Goal: Task Accomplishment & Management: Complete application form

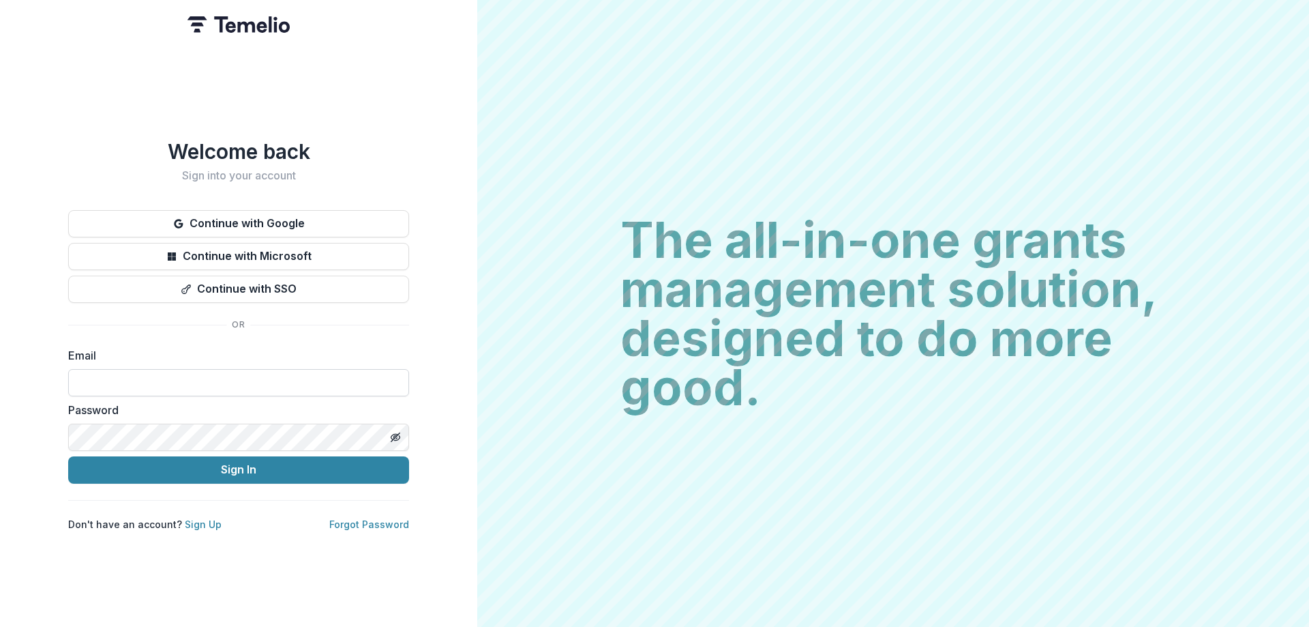
click at [181, 363] on div "Email" at bounding box center [238, 371] width 341 height 49
click at [181, 373] on input at bounding box center [238, 382] width 341 height 27
type input "**********"
drag, startPoint x: 308, startPoint y: 481, endPoint x: 299, endPoint y: 482, distance: 9.6
click at [307, 482] on div "**********" at bounding box center [238, 334] width 341 height 391
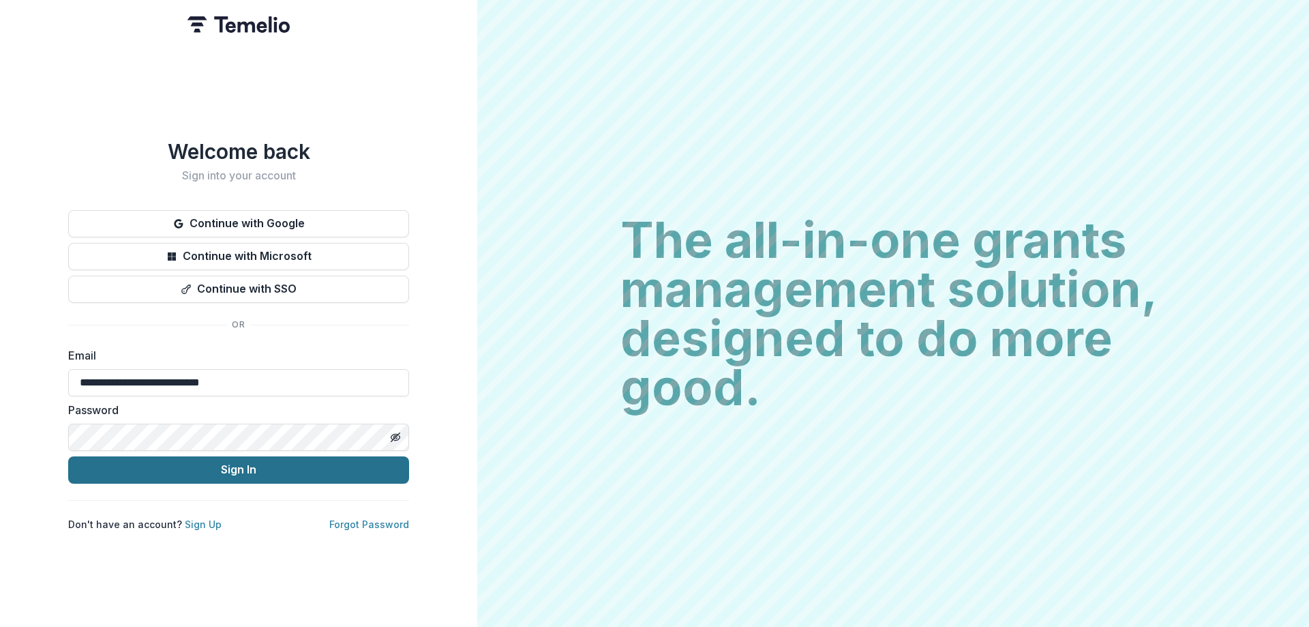
click at [299, 469] on button "Sign In" at bounding box center [238, 469] width 341 height 27
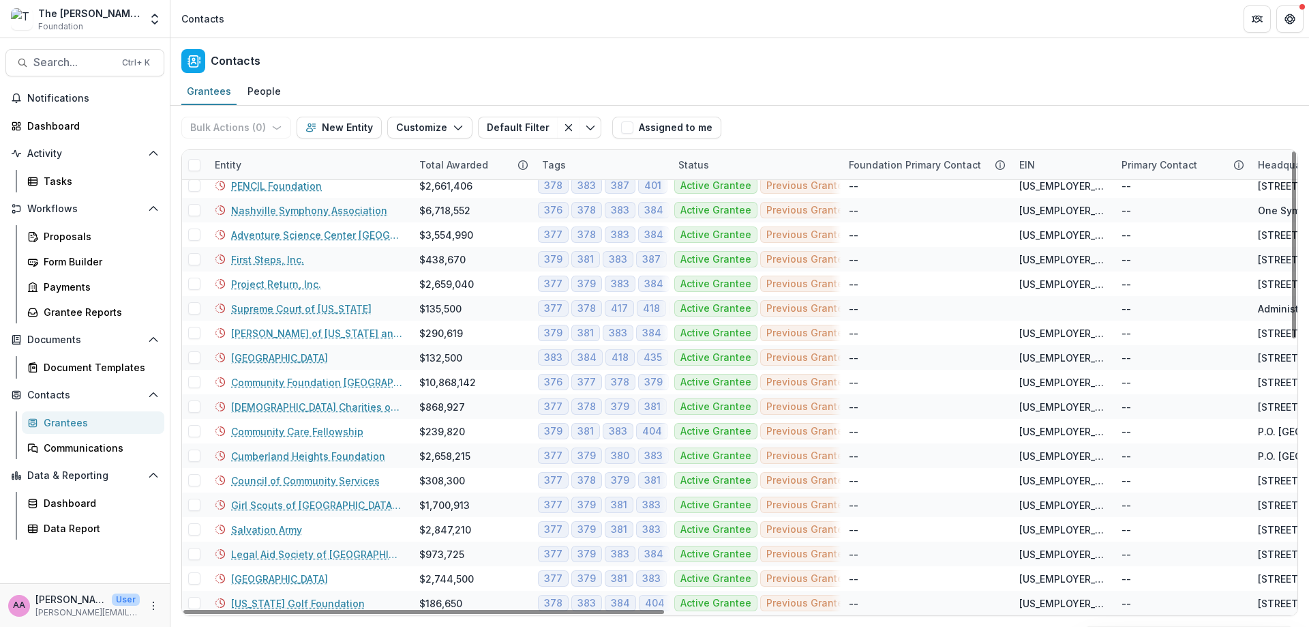
scroll to position [669, 0]
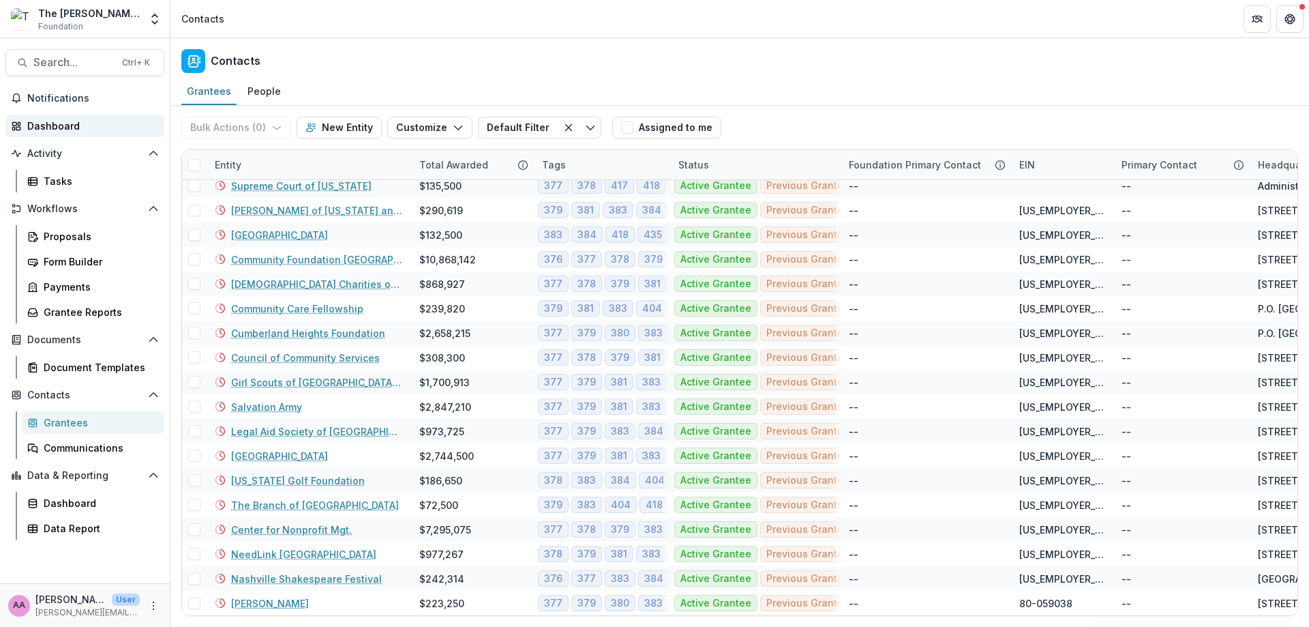
click at [61, 123] on div "Dashboard" at bounding box center [90, 126] width 126 height 14
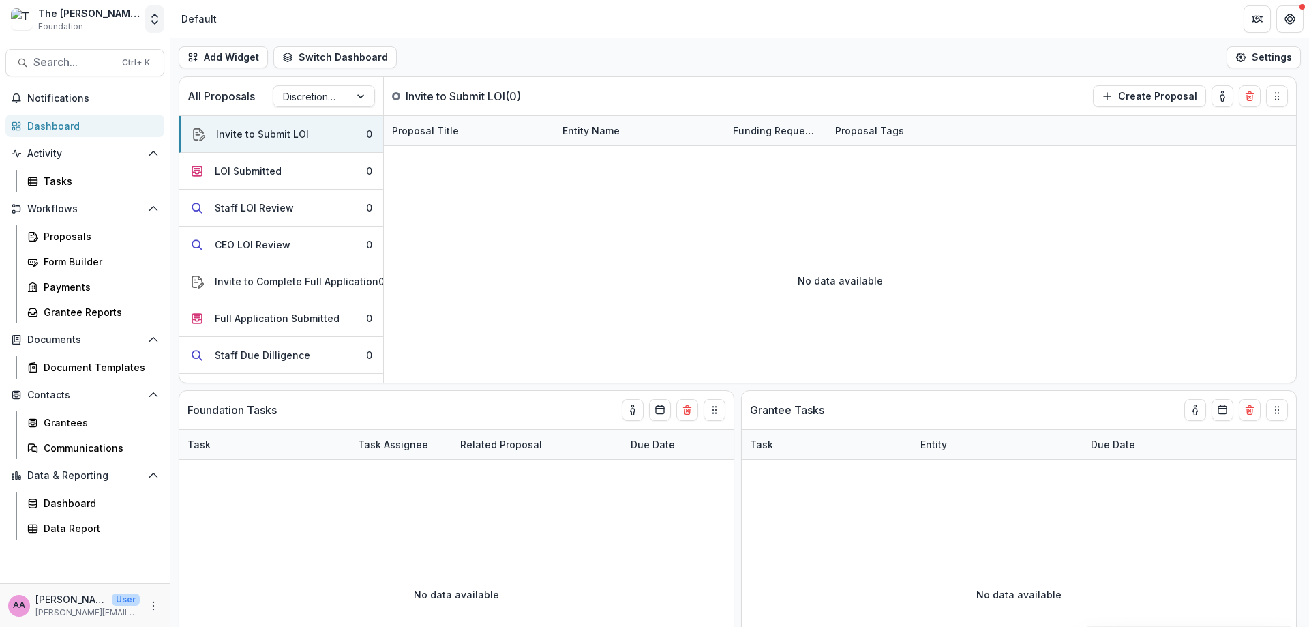
click at [147, 14] on button "Open entity switcher" at bounding box center [154, 18] width 19 height 27
click at [132, 100] on div "The [PERSON_NAME] Foundation Workflow Sandbox" at bounding box center [101, 102] width 136 height 14
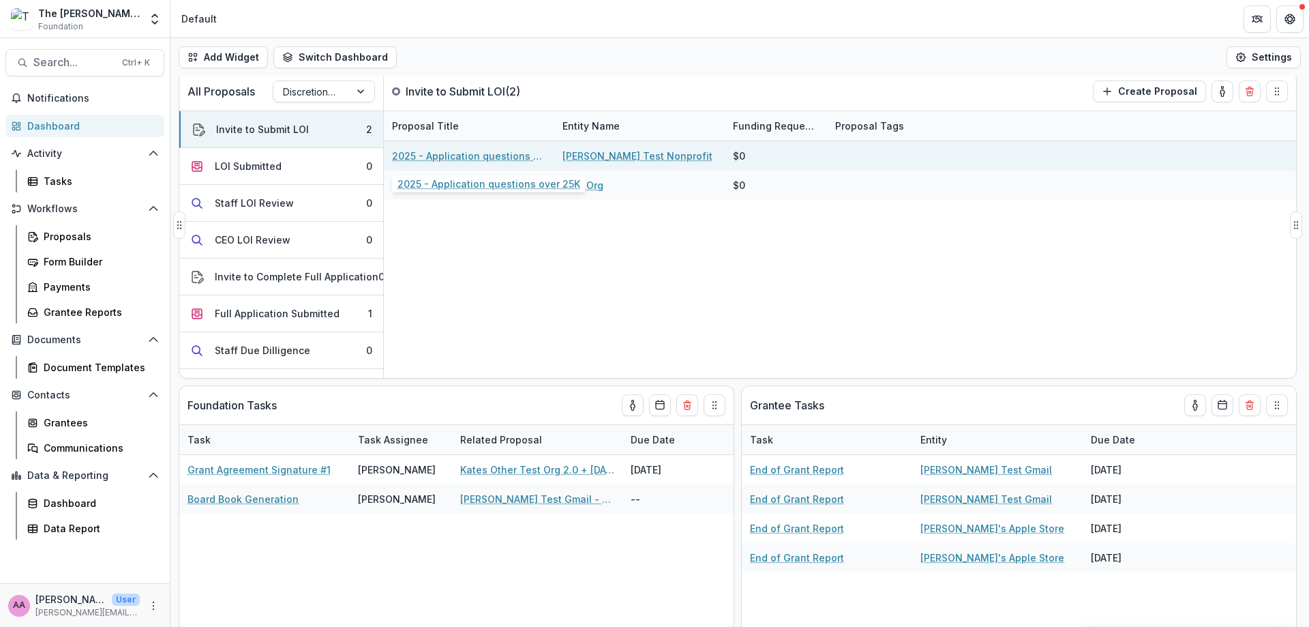
click at [446, 153] on link "2025 - Application questions over 25K" at bounding box center [469, 156] width 154 height 14
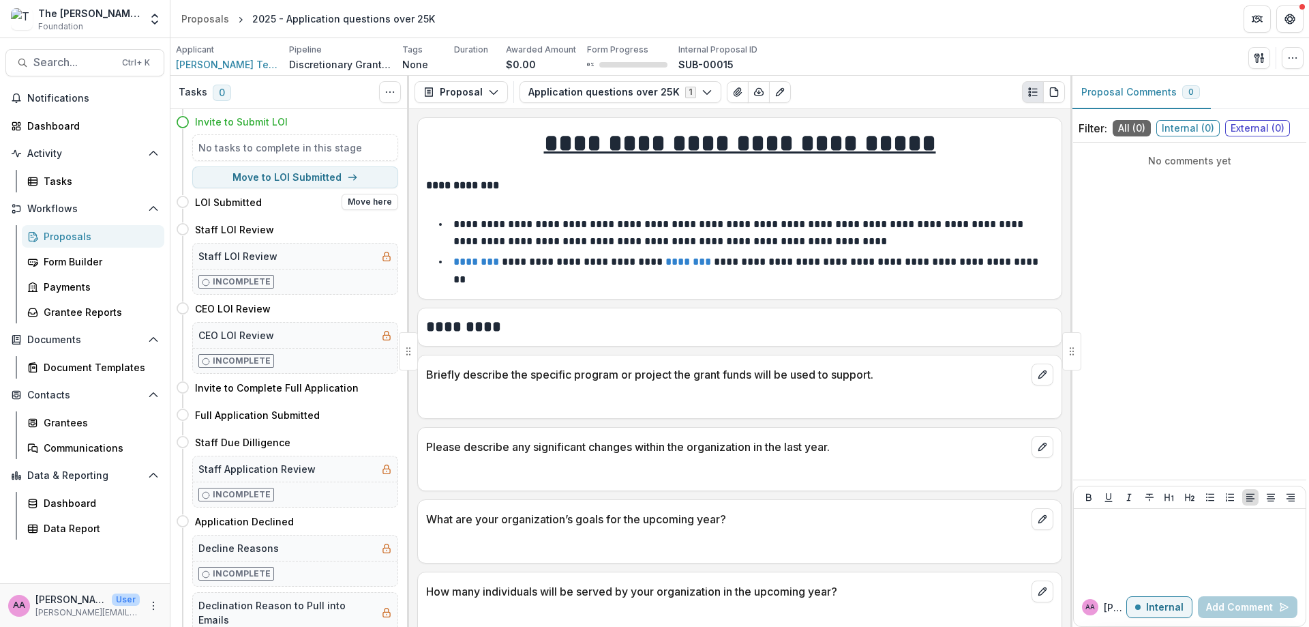
click at [221, 202] on h4 "LOI Submitted" at bounding box center [228, 202] width 67 height 14
click at [54, 264] on div "Form Builder" at bounding box center [99, 261] width 110 height 14
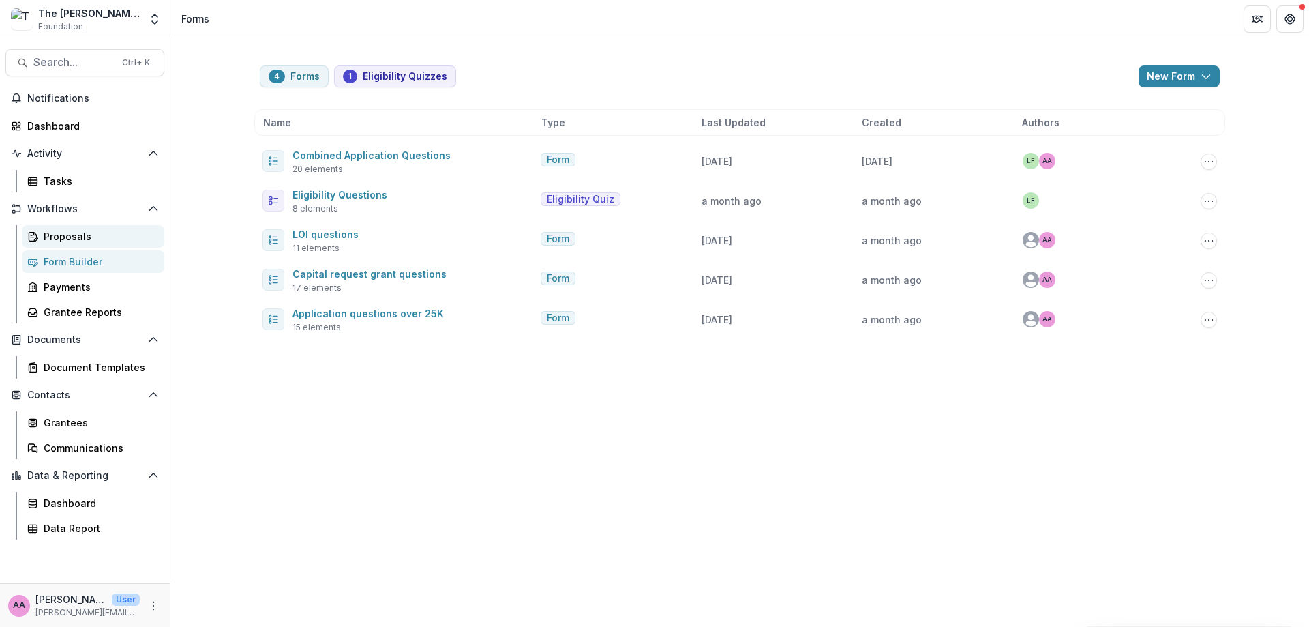
click at [46, 233] on div "Proposals" at bounding box center [99, 236] width 110 height 14
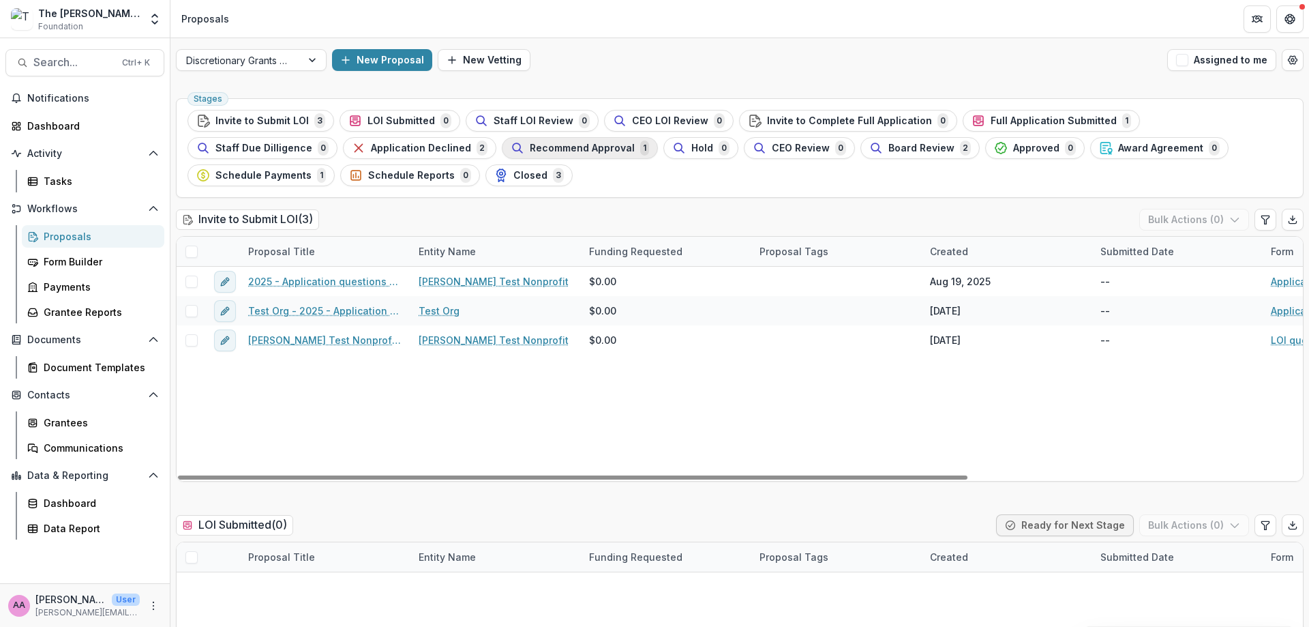
click at [530, 146] on span "Recommend Approval" at bounding box center [582, 148] width 105 height 12
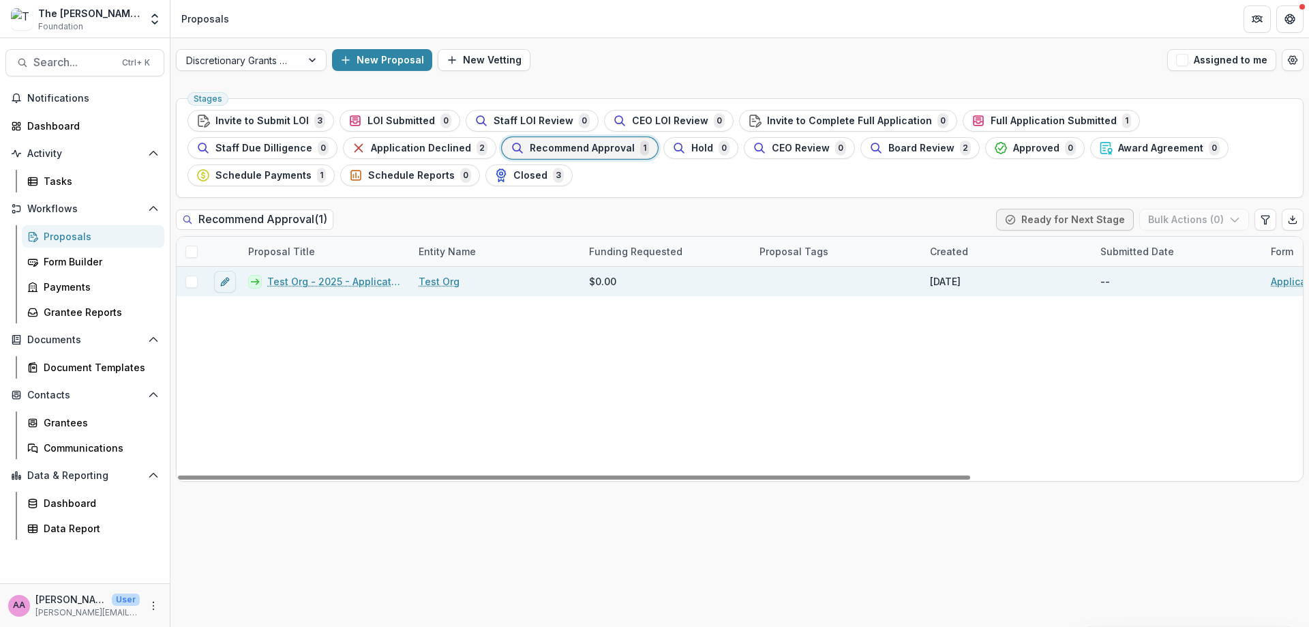
click at [348, 280] on link "Test Org - 2025 - Application questions over 25K" at bounding box center [334, 281] width 135 height 14
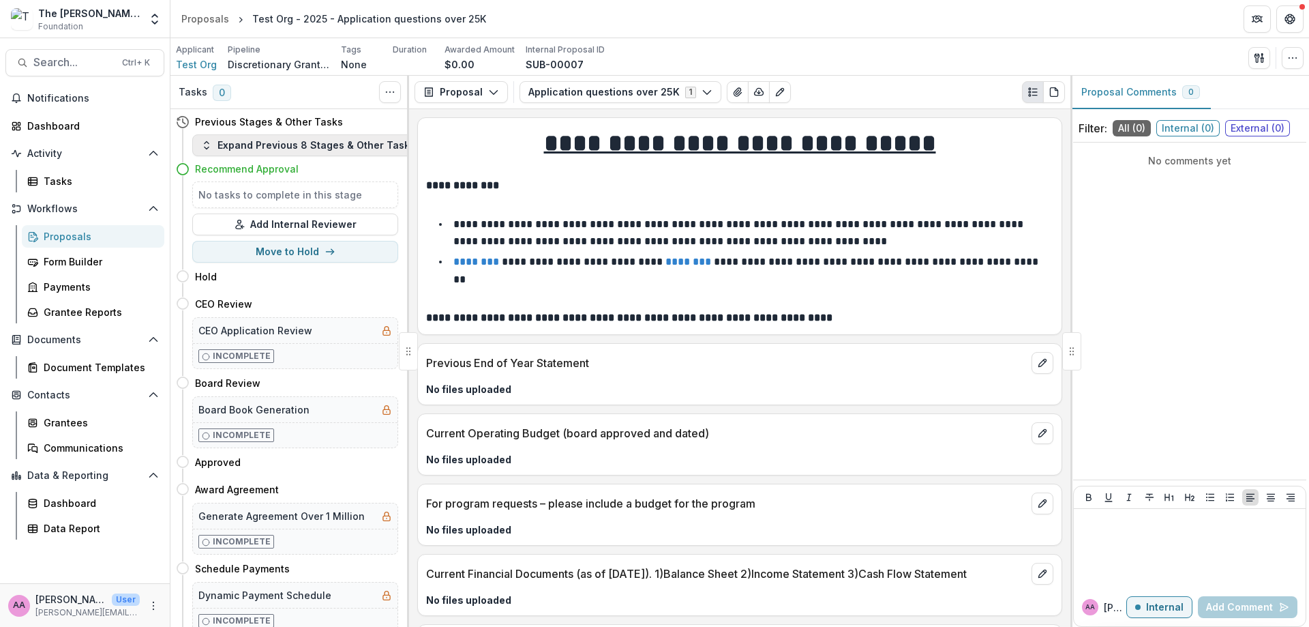
click at [247, 145] on button "Expand Previous 8 Stages & Other Tasks" at bounding box center [308, 145] width 232 height 22
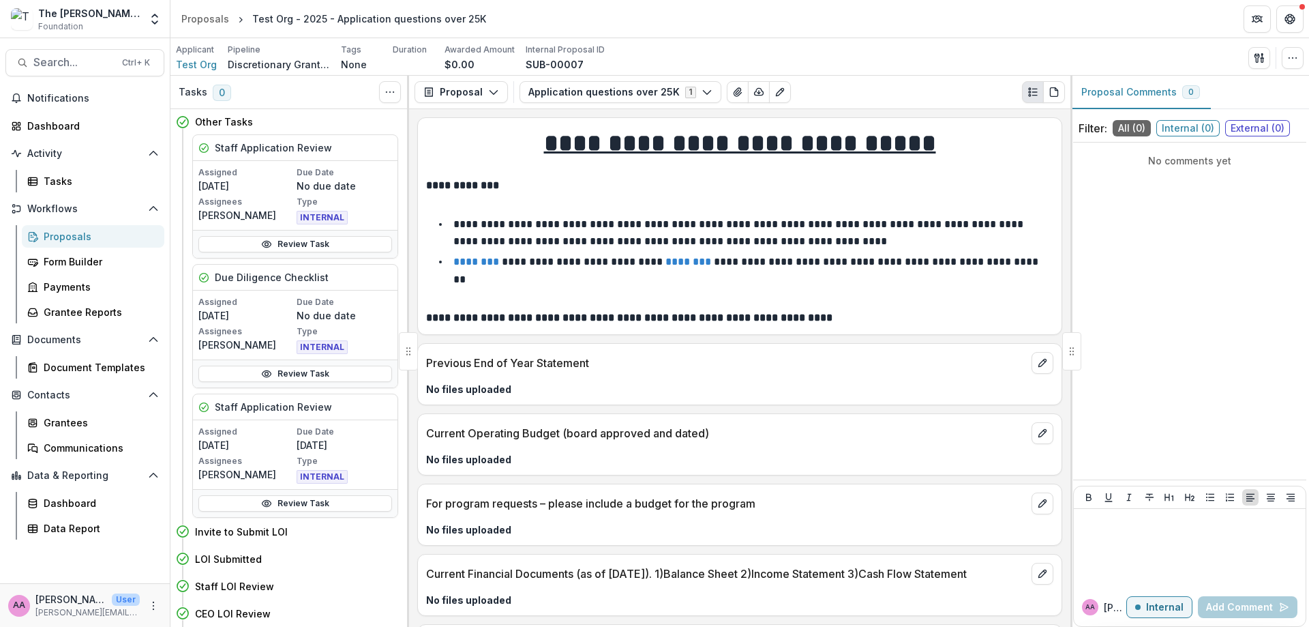
click at [97, 234] on div "Proposals" at bounding box center [99, 236] width 110 height 14
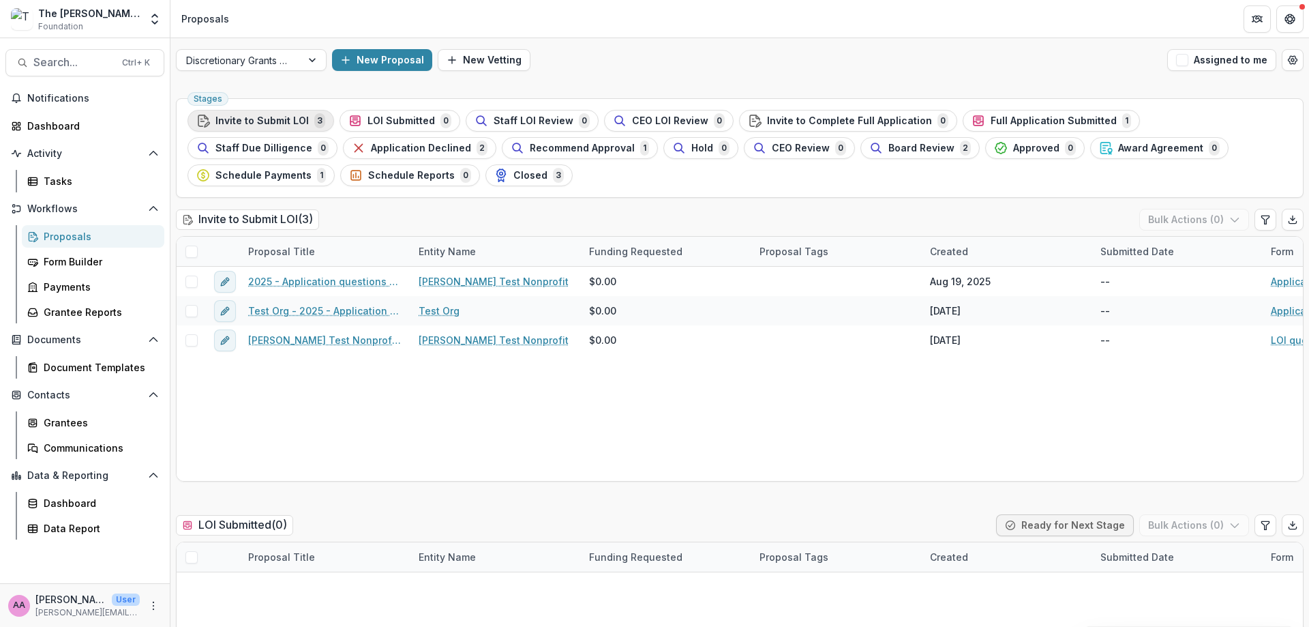
click at [213, 121] on div "Invite to Submit LOI 3" at bounding box center [260, 120] width 129 height 15
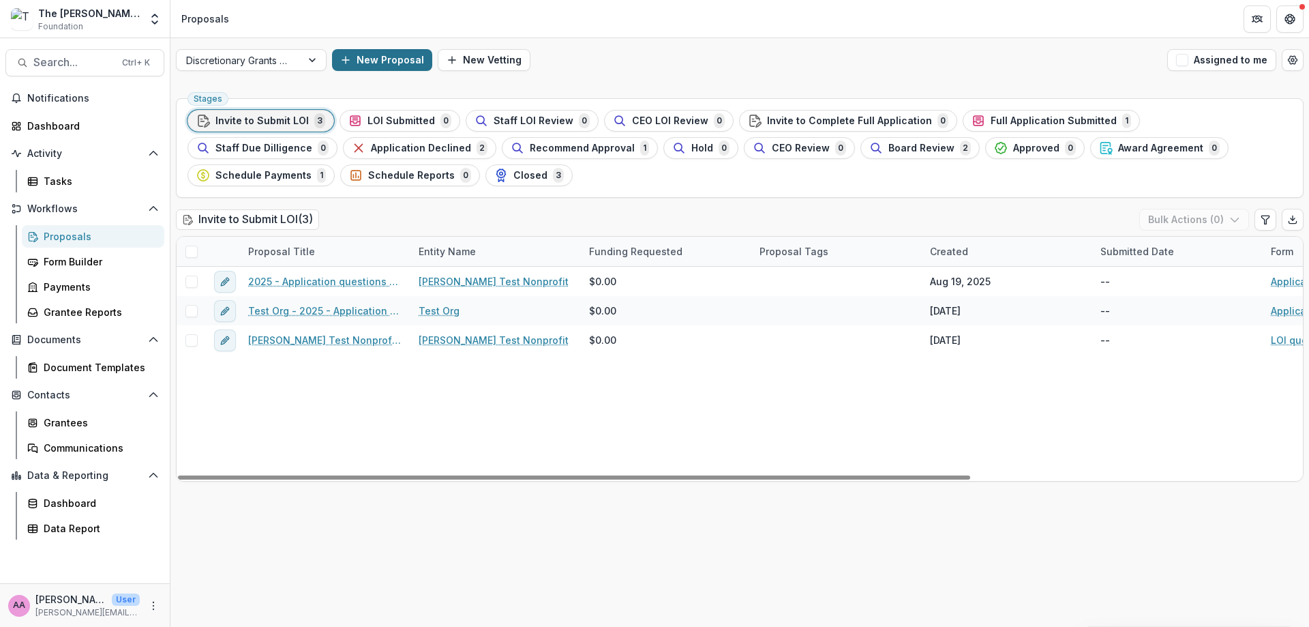
click at [353, 56] on button "New Proposal" at bounding box center [382, 60] width 100 height 22
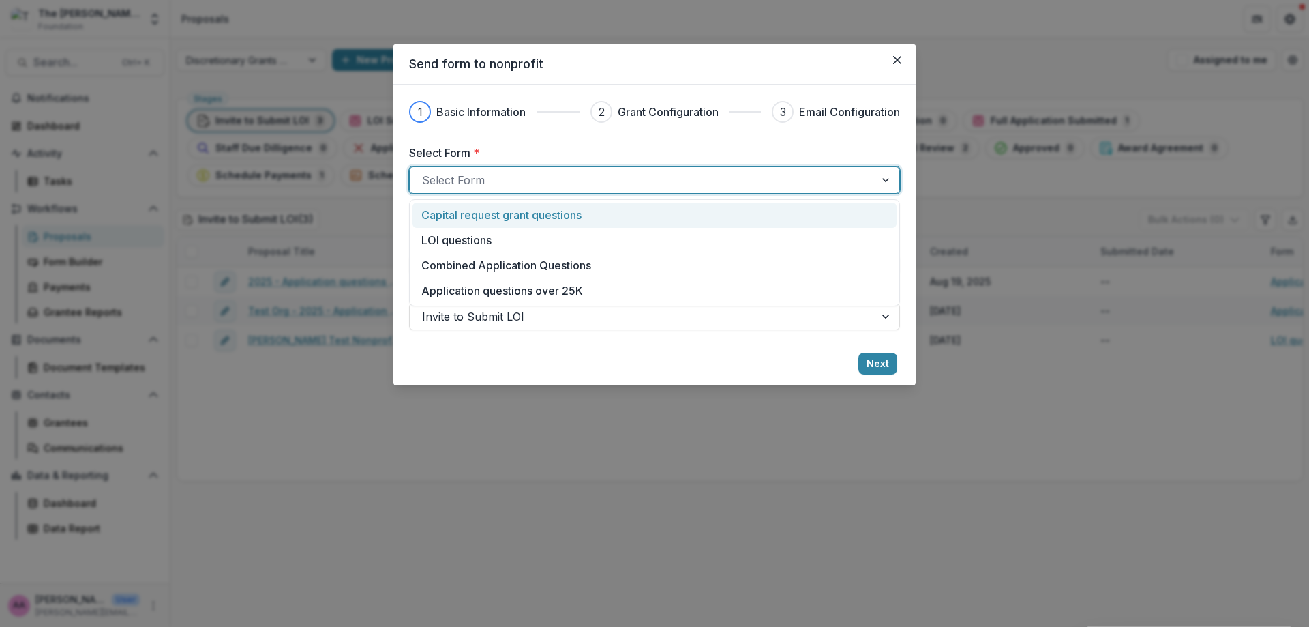
click at [463, 168] on div "Select Form" at bounding box center [654, 179] width 491 height 27
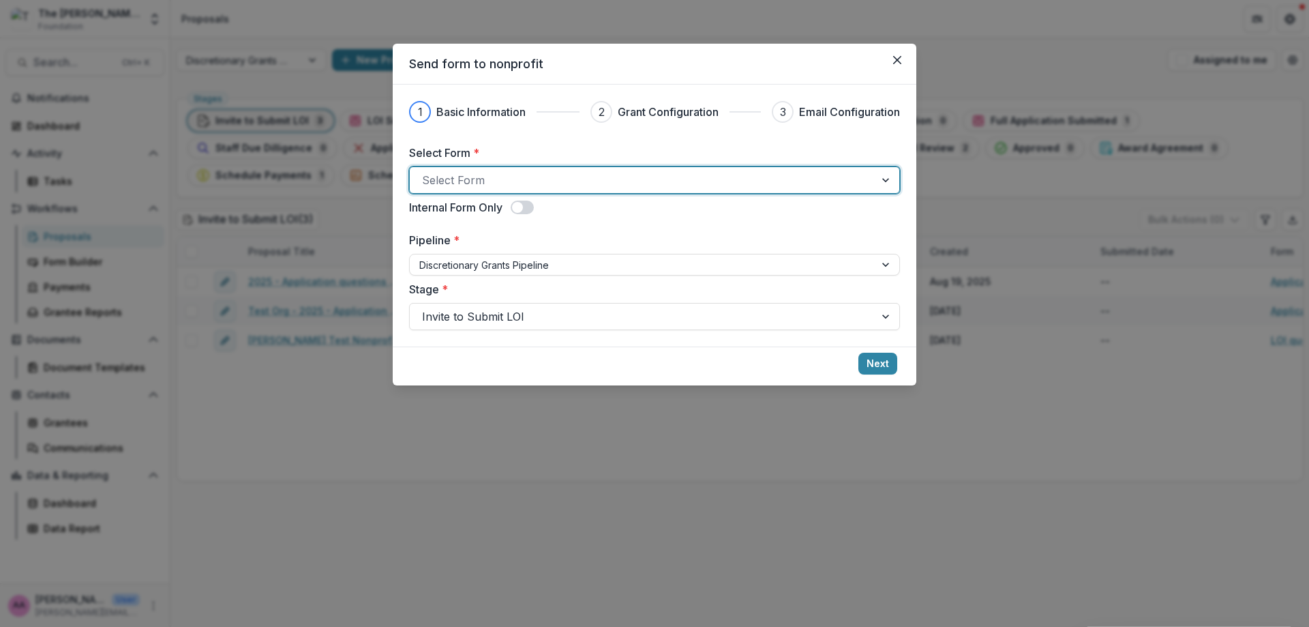
click at [463, 168] on div "Select Form" at bounding box center [654, 179] width 491 height 27
click at [899, 59] on icon "Close" at bounding box center [897, 60] width 8 height 8
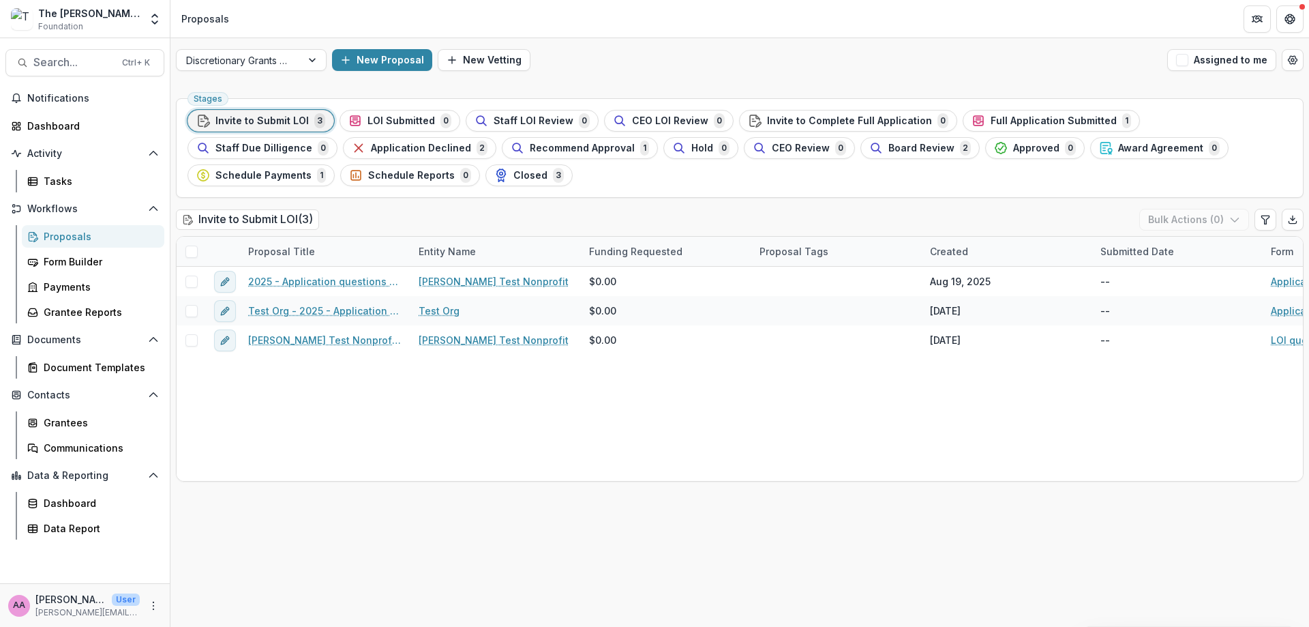
click at [92, 227] on link "Proposals" at bounding box center [93, 236] width 142 height 22
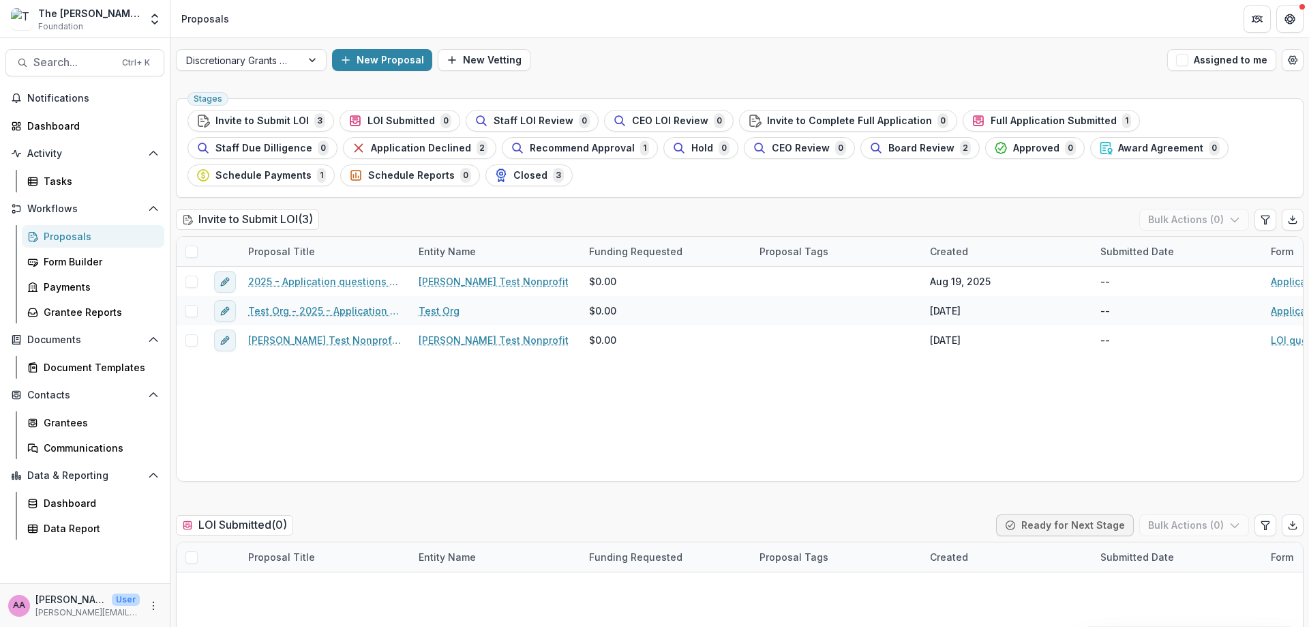
click at [406, 42] on div "Discretionary Grants Pipeline New Proposal New Vetting Assigned to me" at bounding box center [739, 60] width 1139 height 44
click at [408, 53] on button "New Proposal" at bounding box center [382, 60] width 100 height 22
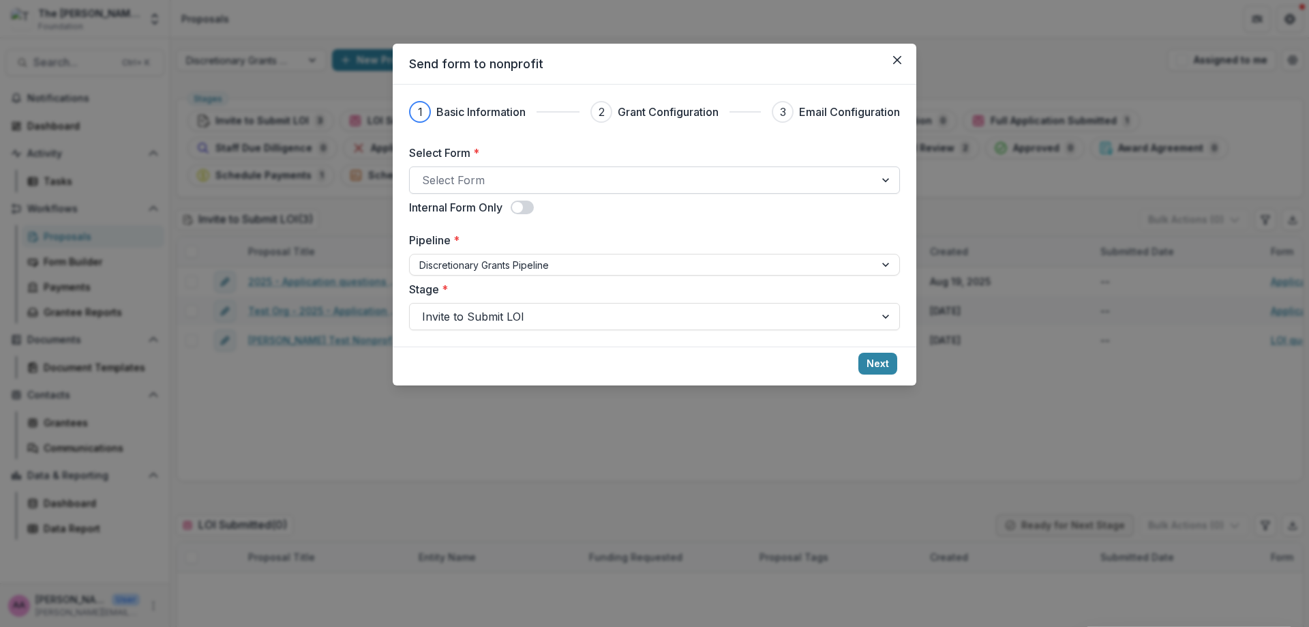
click at [500, 181] on div at bounding box center [642, 179] width 440 height 19
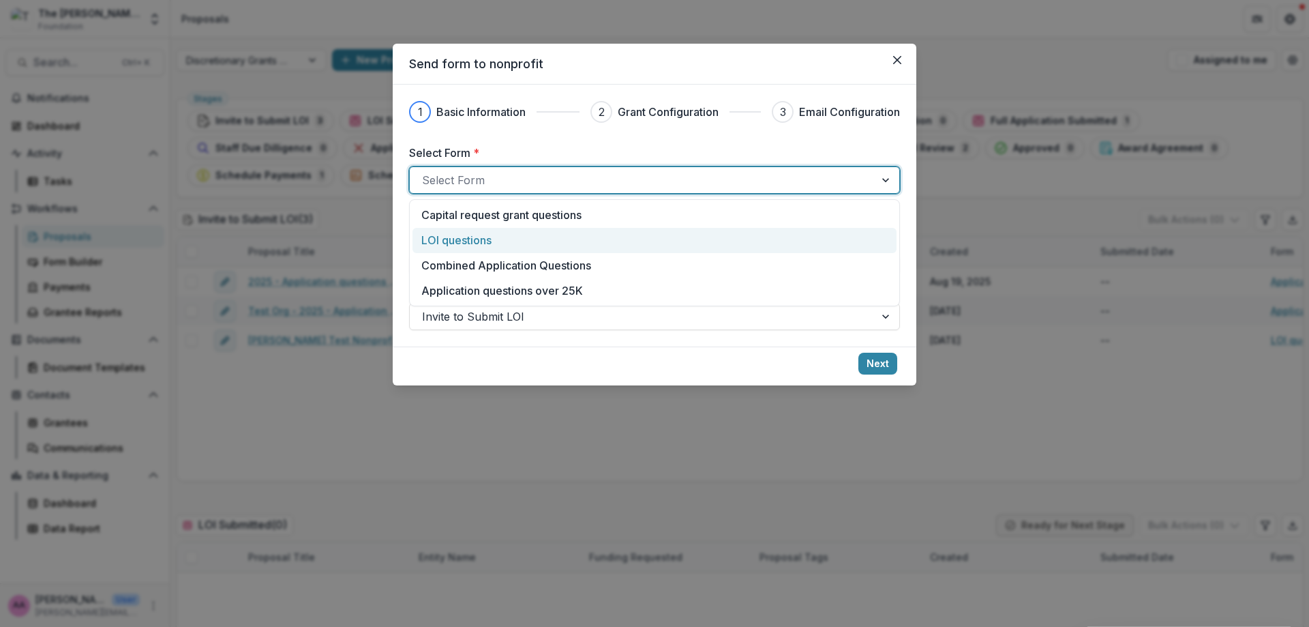
click at [491, 245] on p "LOI questions" at bounding box center [456, 240] width 70 height 16
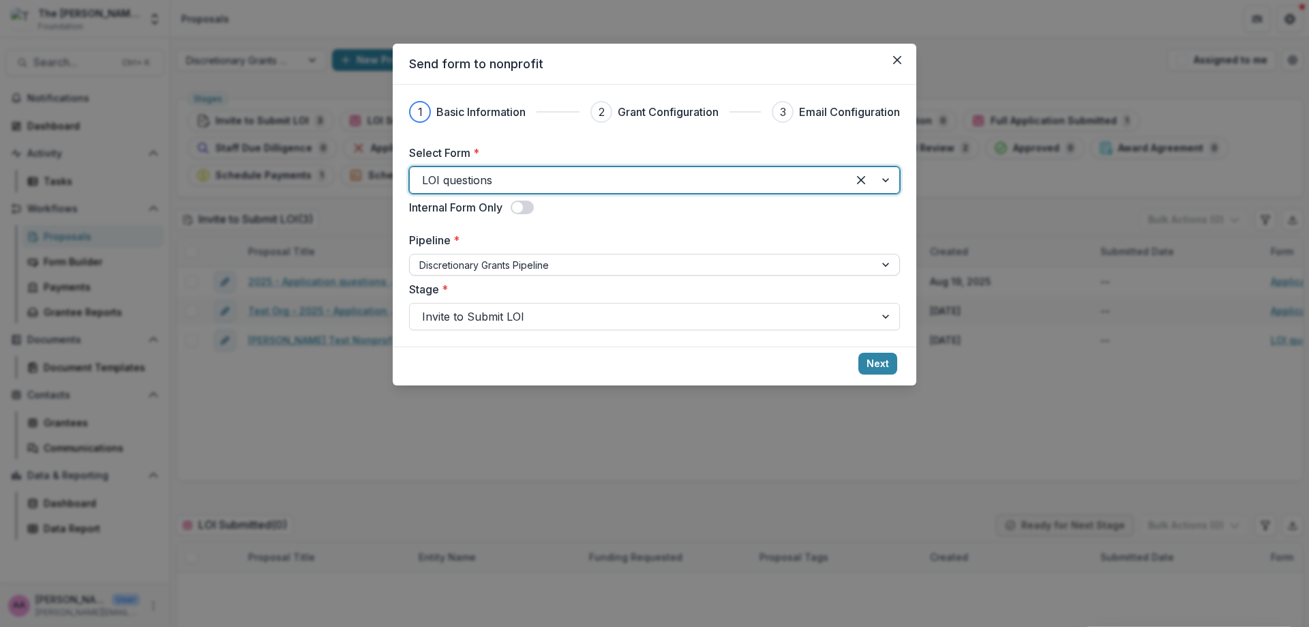
click at [494, 271] on div at bounding box center [642, 264] width 446 height 17
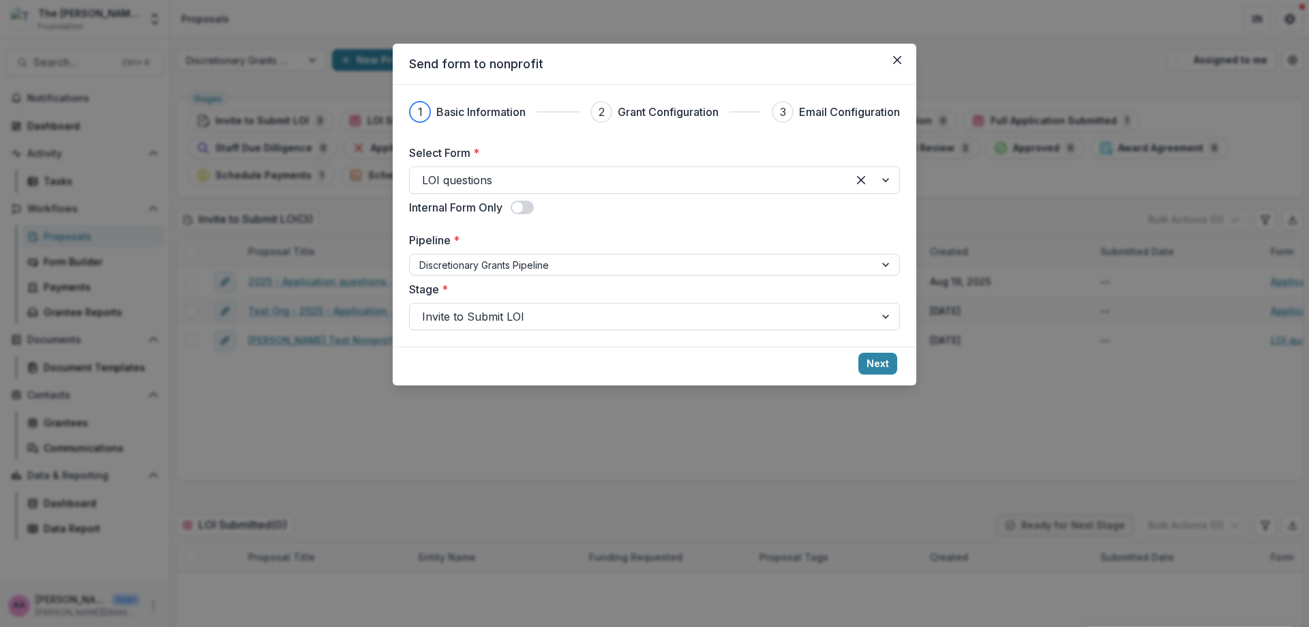
click at [593, 231] on div "Select Form * LOI questions Internal Form Only Pipeline * Discretionary Grants …" at bounding box center [654, 237] width 491 height 185
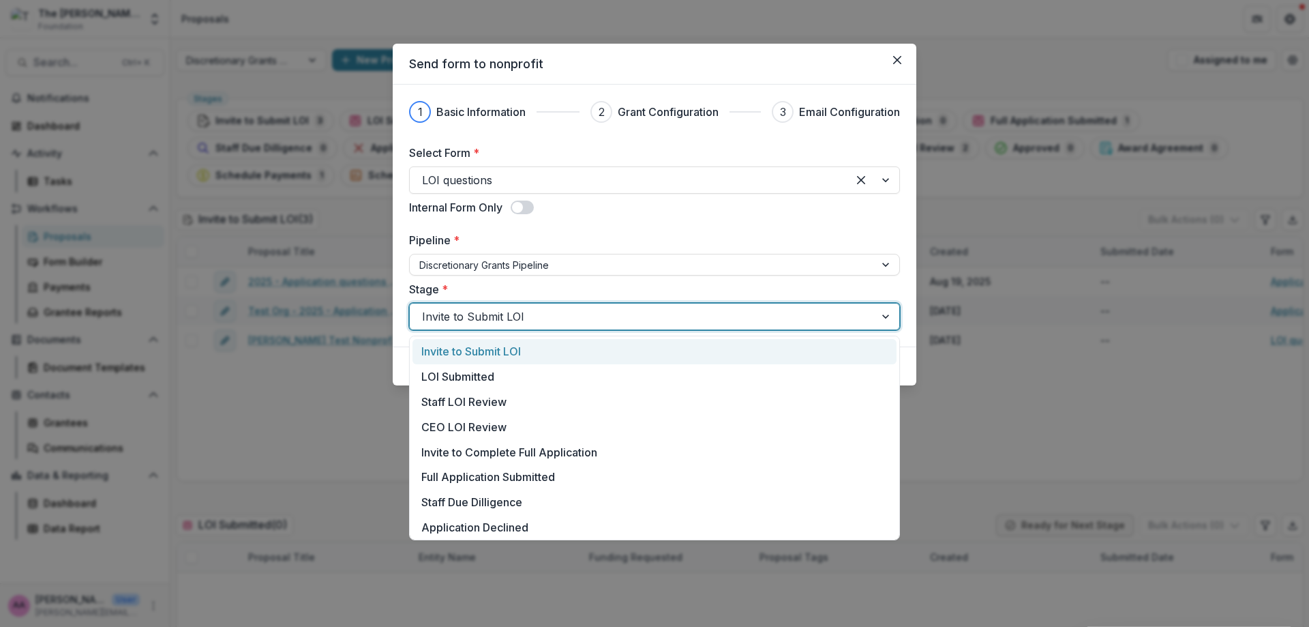
click at [596, 320] on div at bounding box center [642, 316] width 440 height 19
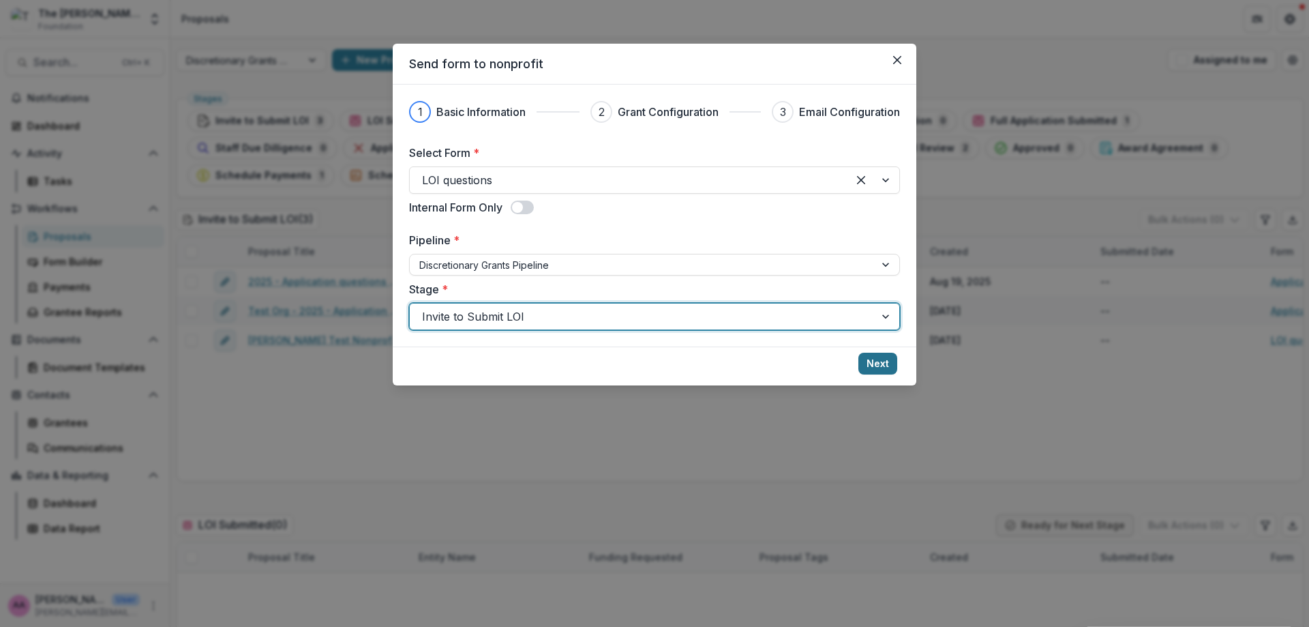
click at [886, 363] on button "Next" at bounding box center [877, 363] width 39 height 22
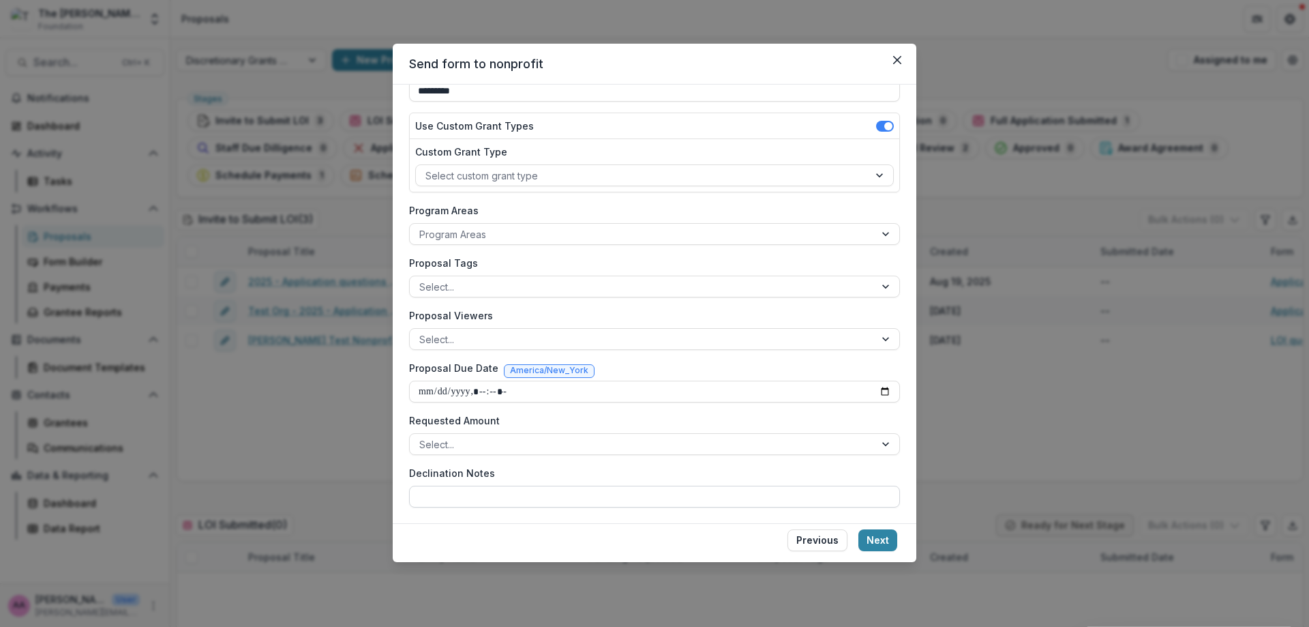
scroll to position [138, 0]
click at [894, 534] on button "Next" at bounding box center [877, 540] width 39 height 22
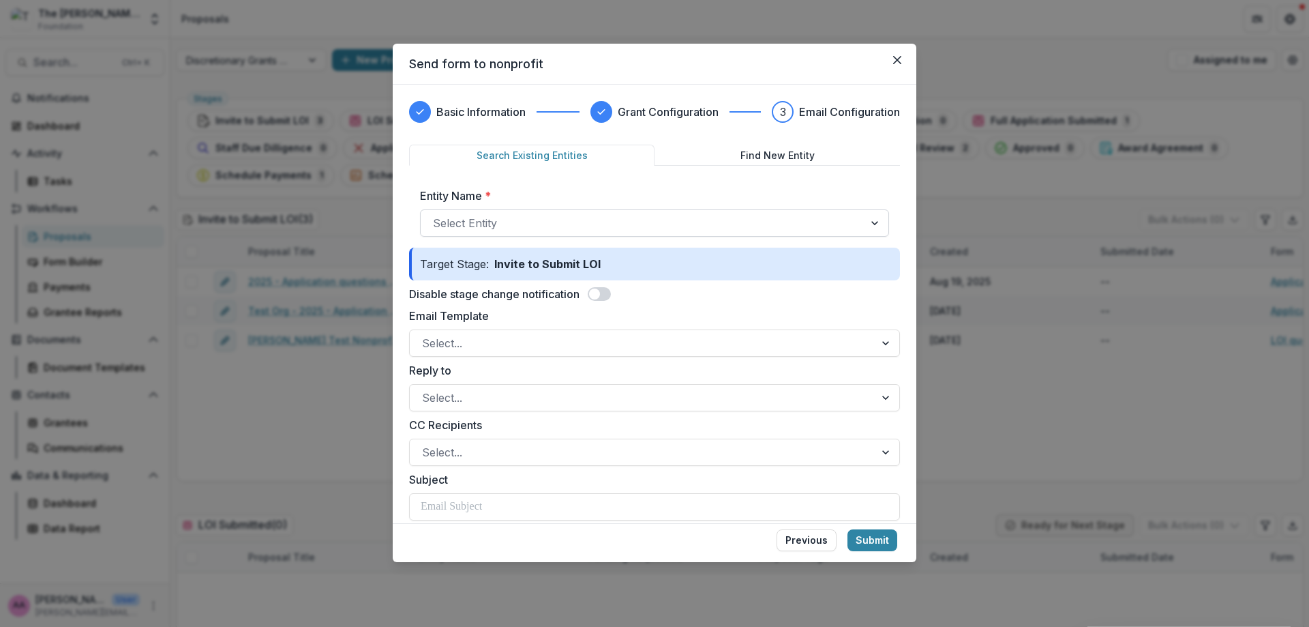
click at [485, 216] on div at bounding box center [642, 222] width 419 height 19
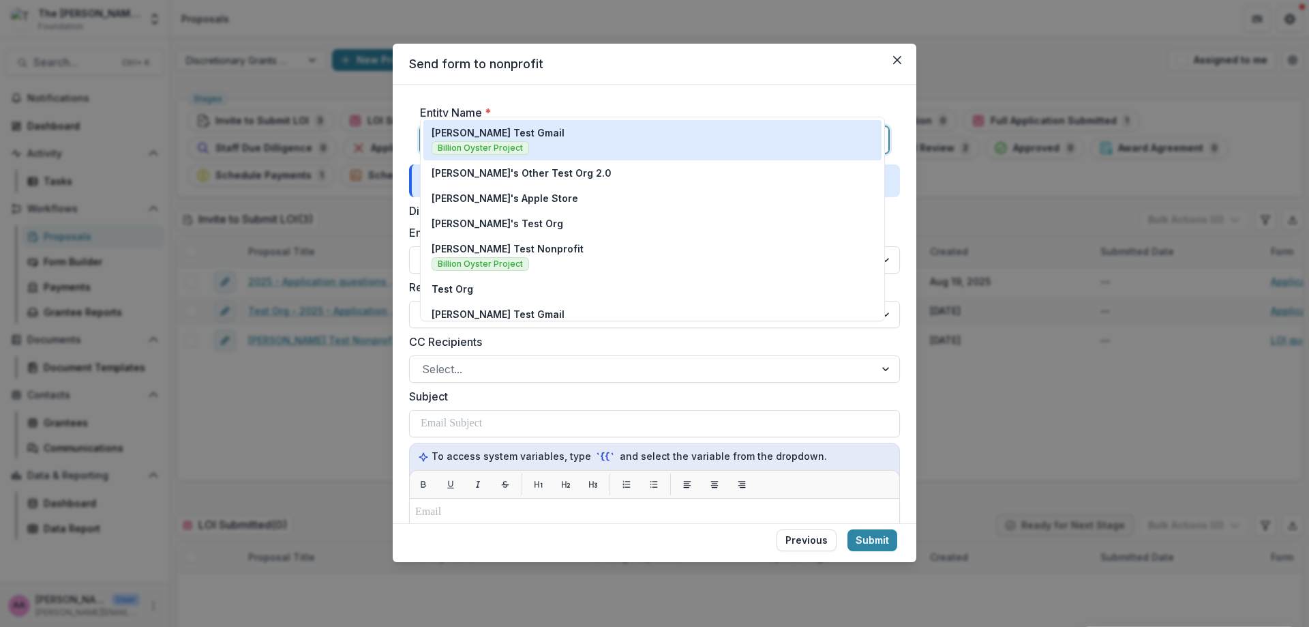
scroll to position [65, 0]
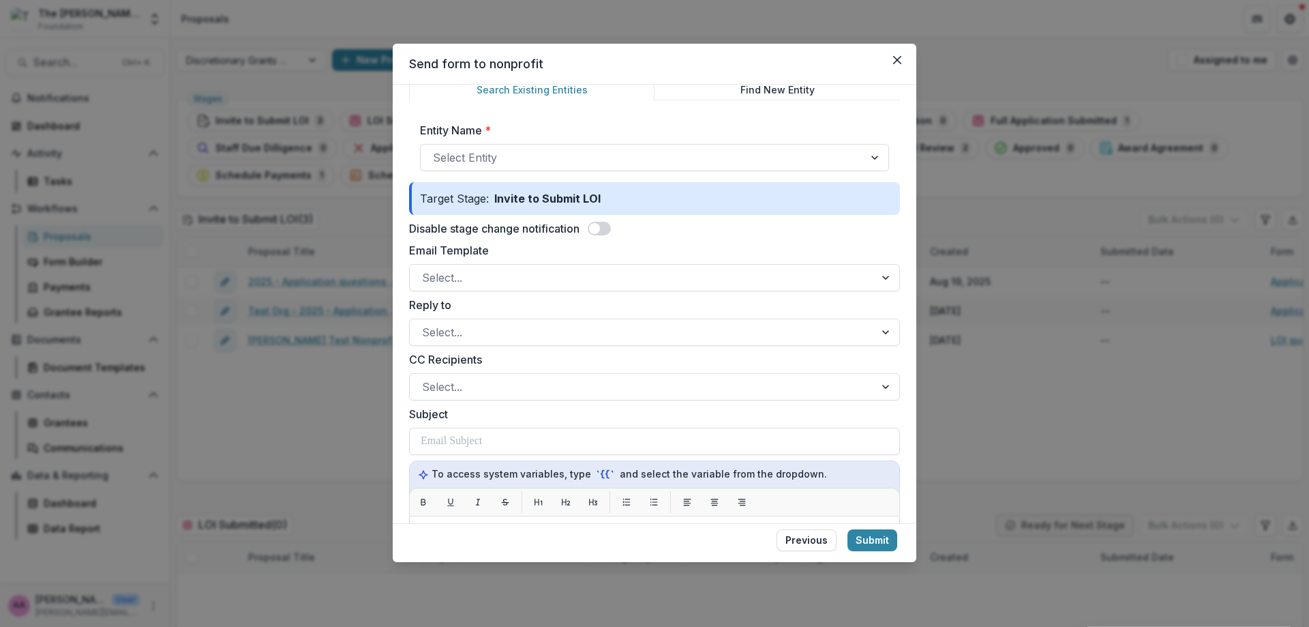
drag, startPoint x: 552, startPoint y: 89, endPoint x: 500, endPoint y: 98, distance: 53.4
click at [500, 98] on button "Search Existing Entities" at bounding box center [531, 89] width 245 height 21
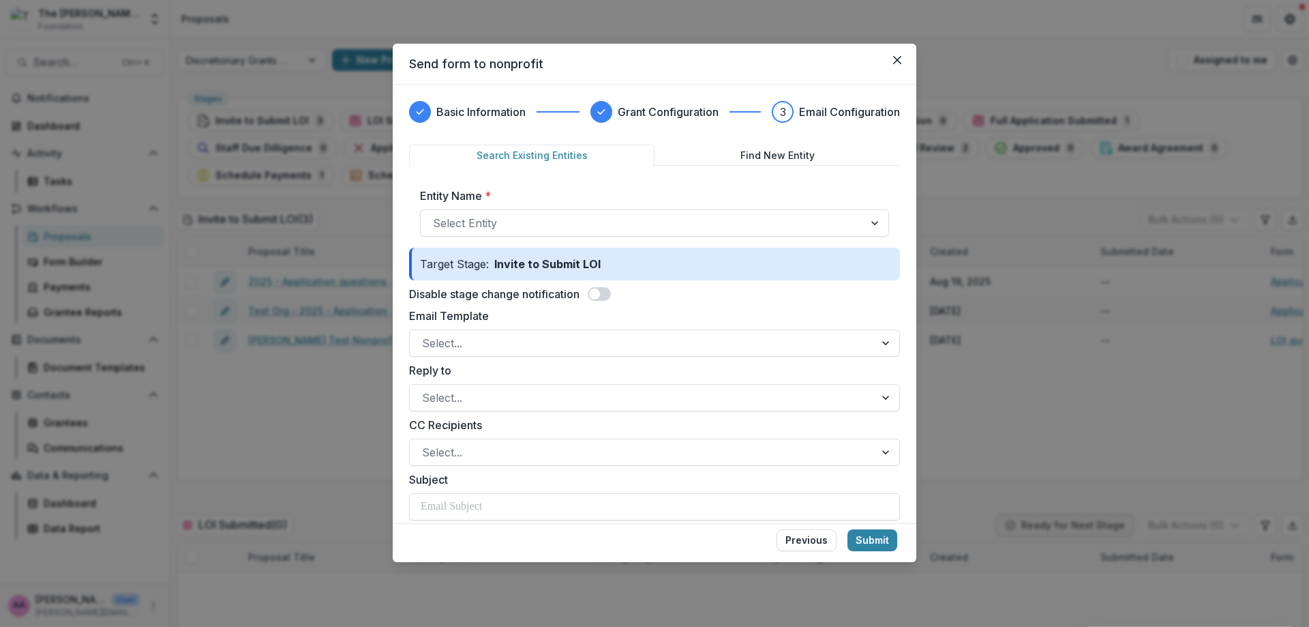
click at [824, 164] on button "Find New Entity" at bounding box center [776, 155] width 245 height 21
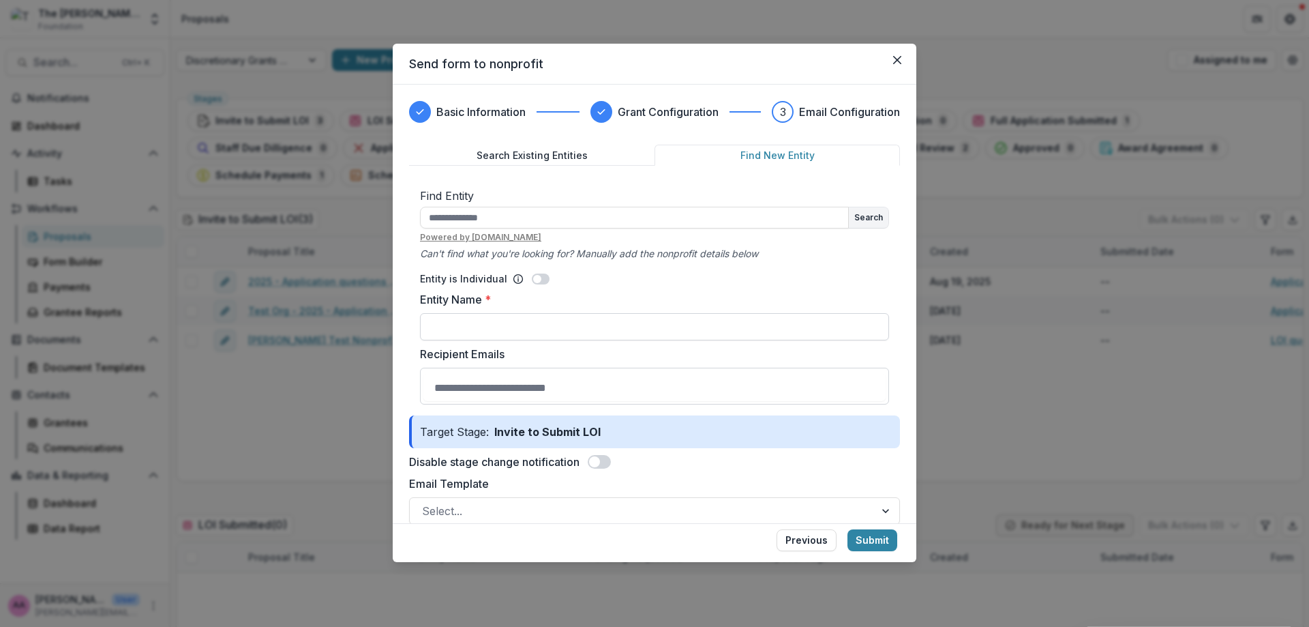
click at [624, 322] on input "Entity Name *" at bounding box center [654, 326] width 469 height 27
type input "**********"
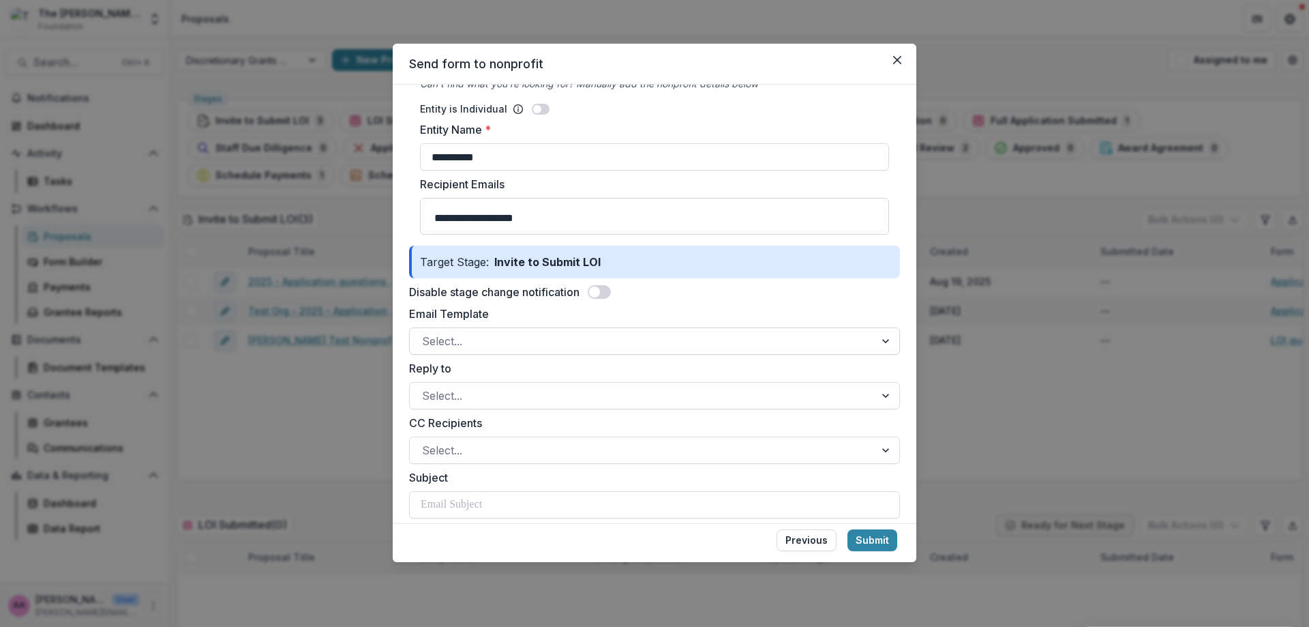
click at [558, 346] on div "Select..." at bounding box center [642, 341] width 465 height 22
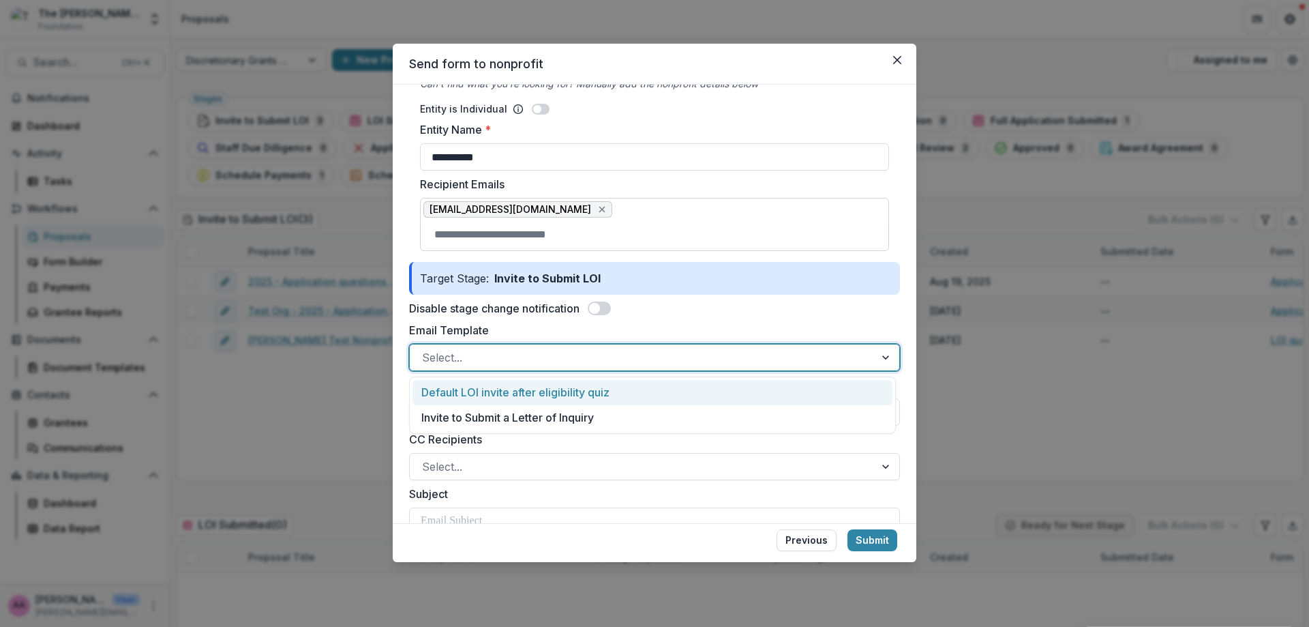
click at [541, 400] on div "Default LOI invite after eligibility quiz" at bounding box center [652, 392] width 480 height 25
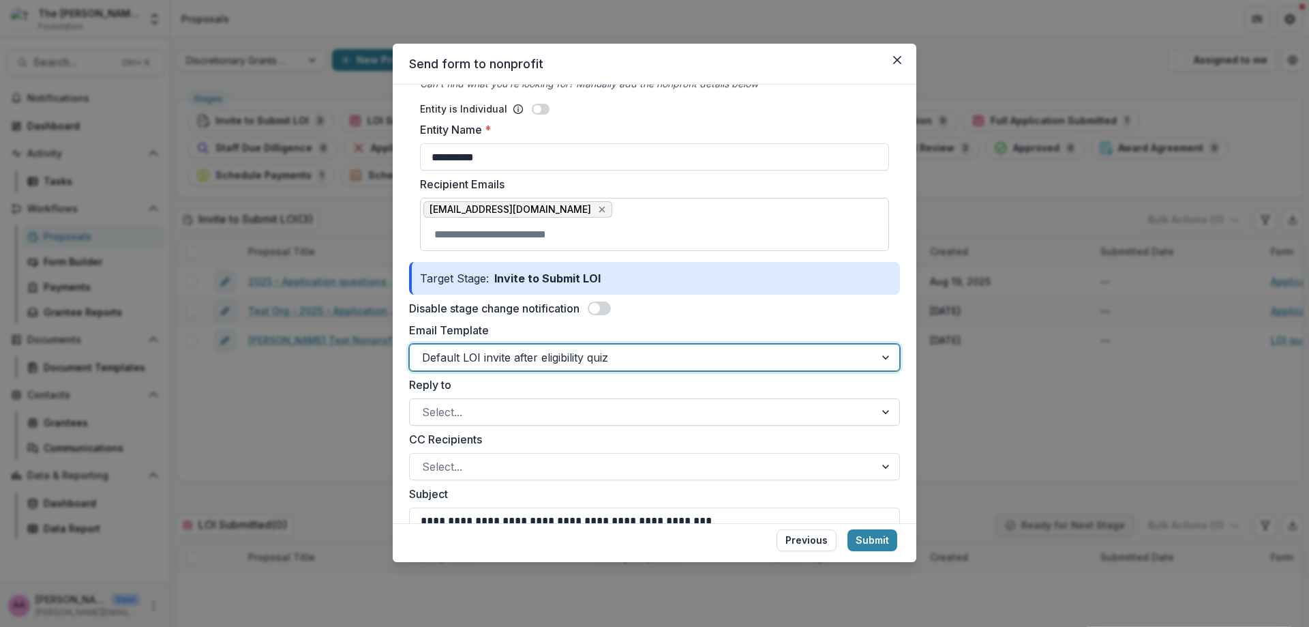
click at [535, 417] on div at bounding box center [642, 411] width 440 height 19
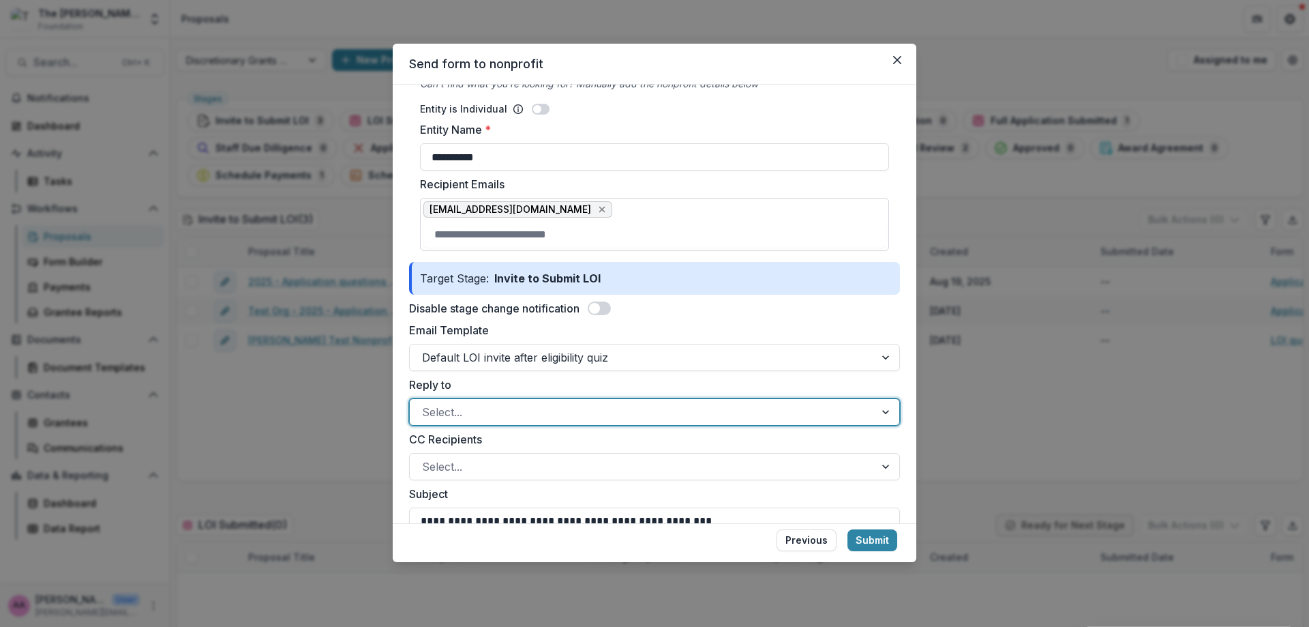
click at [535, 417] on div at bounding box center [642, 411] width 440 height 19
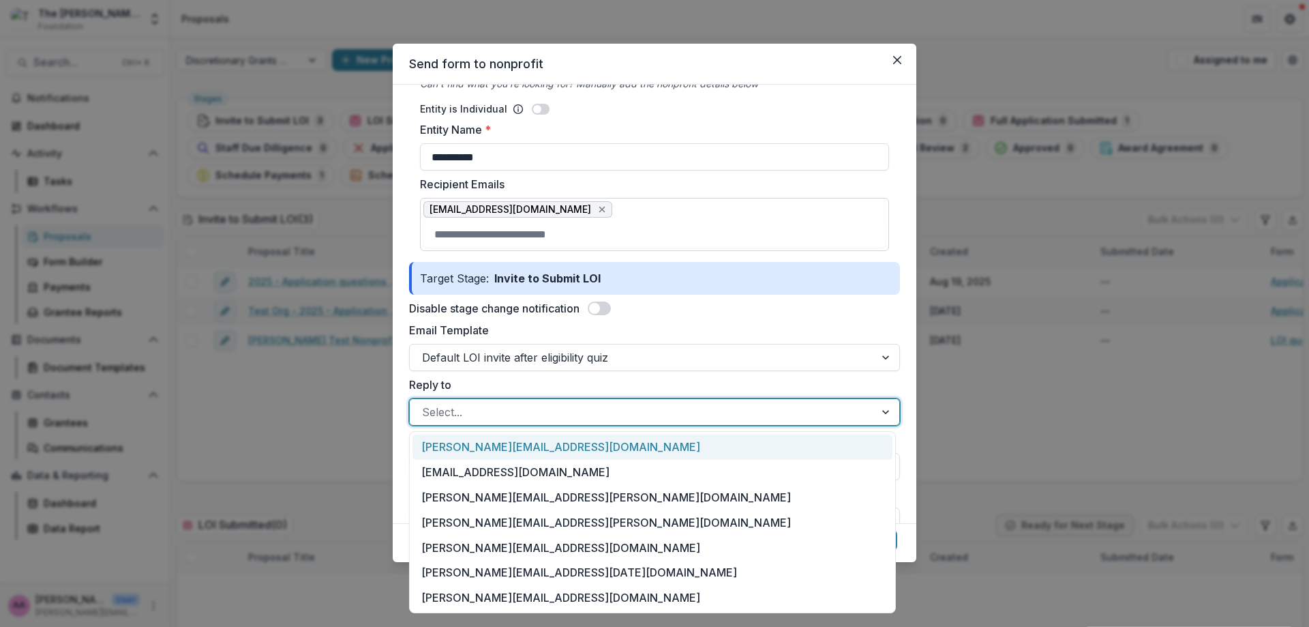
click at [535, 417] on div at bounding box center [642, 411] width 440 height 19
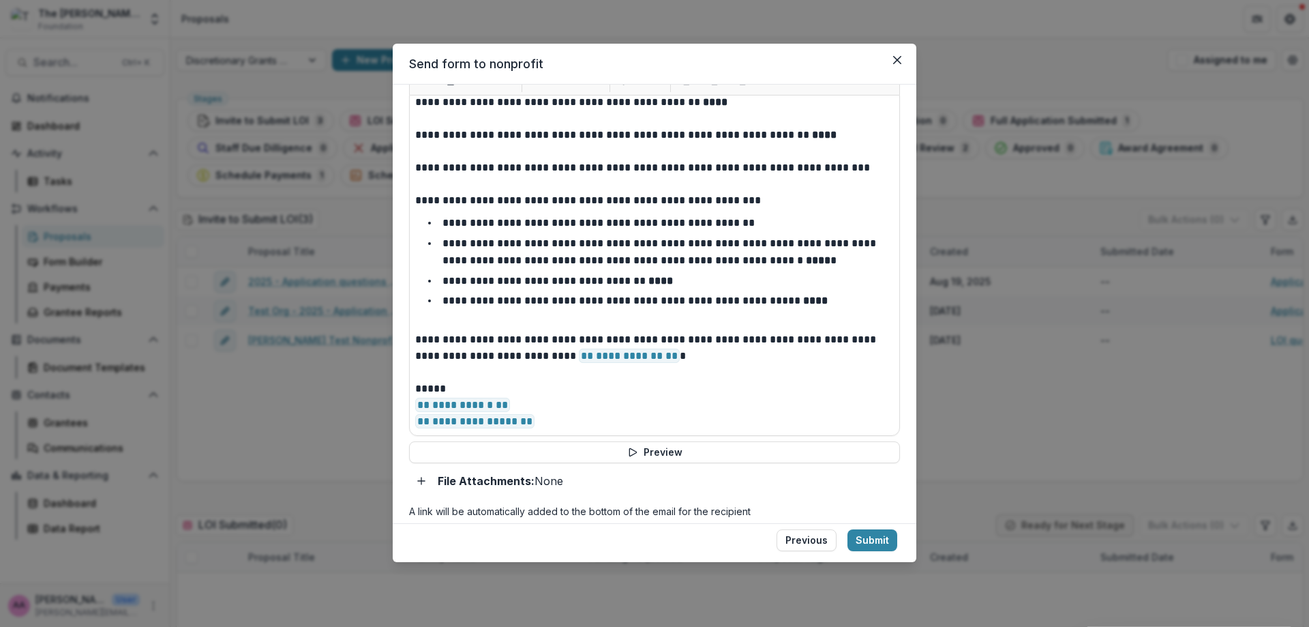
scroll to position [687, 0]
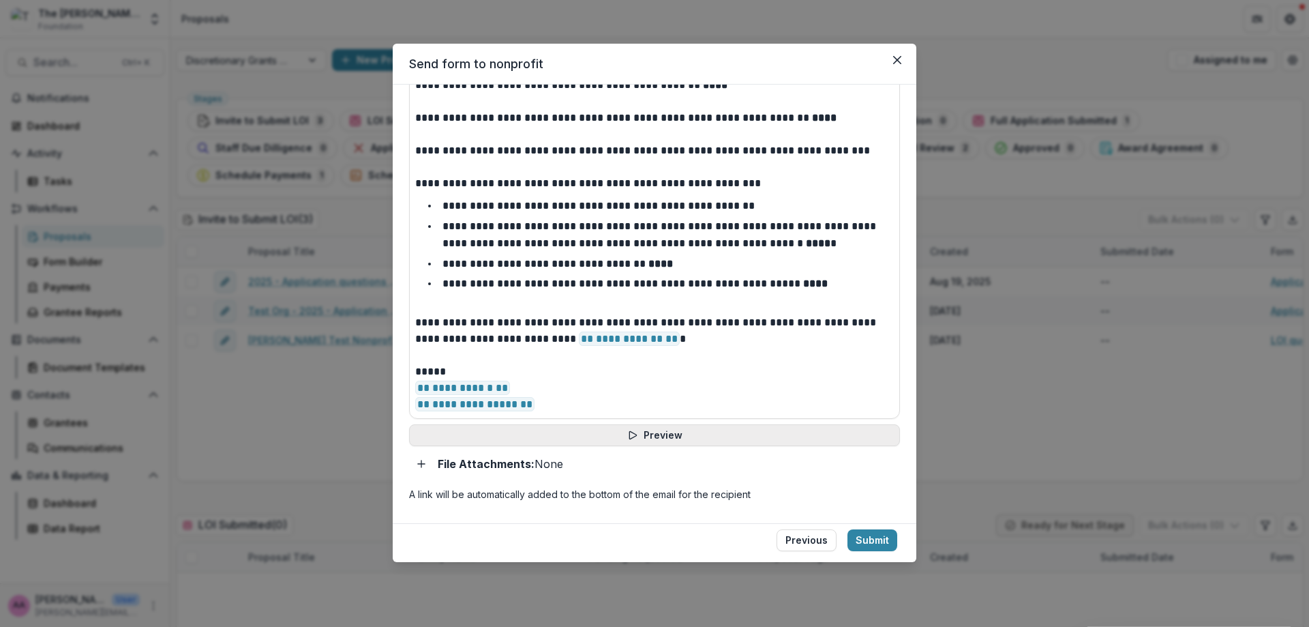
click at [630, 435] on icon "button" at bounding box center [632, 435] width 11 height 11
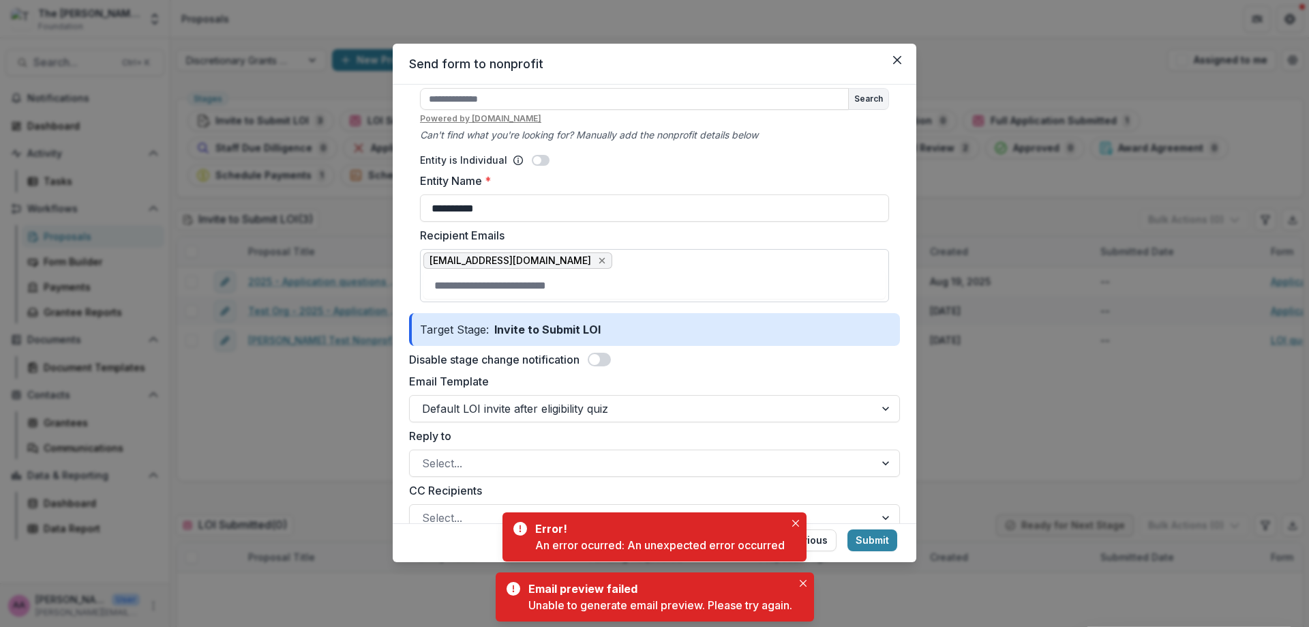
scroll to position [0, 0]
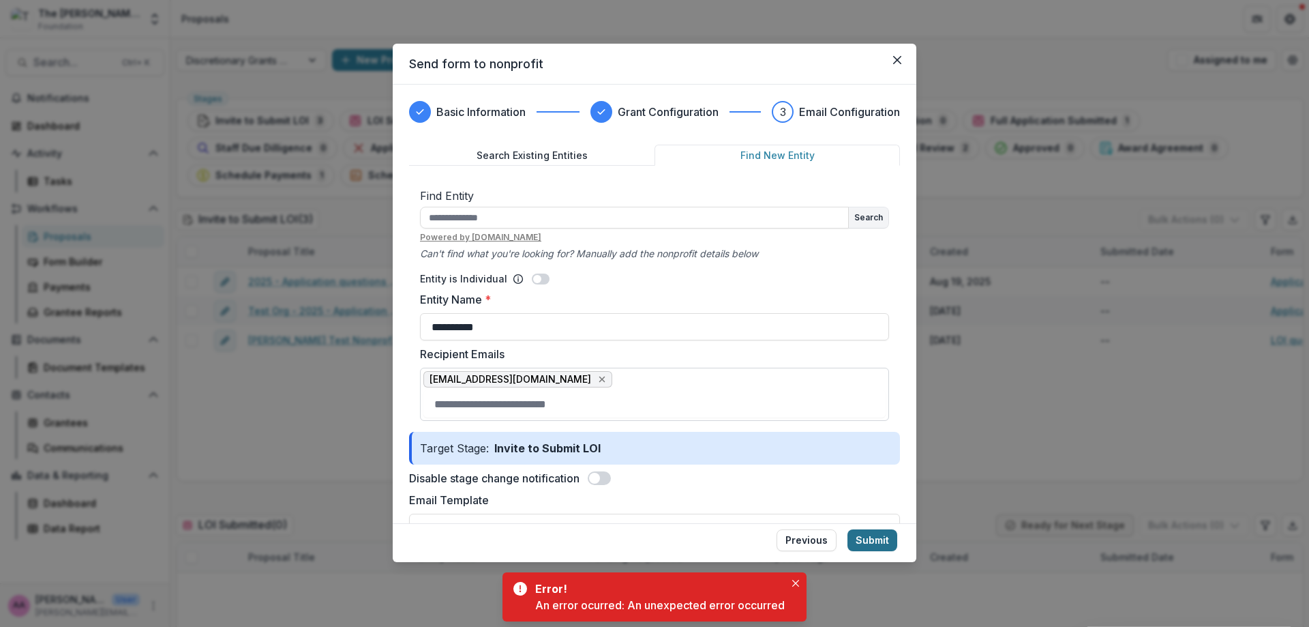
click at [890, 537] on button "Submit" at bounding box center [872, 540] width 50 height 22
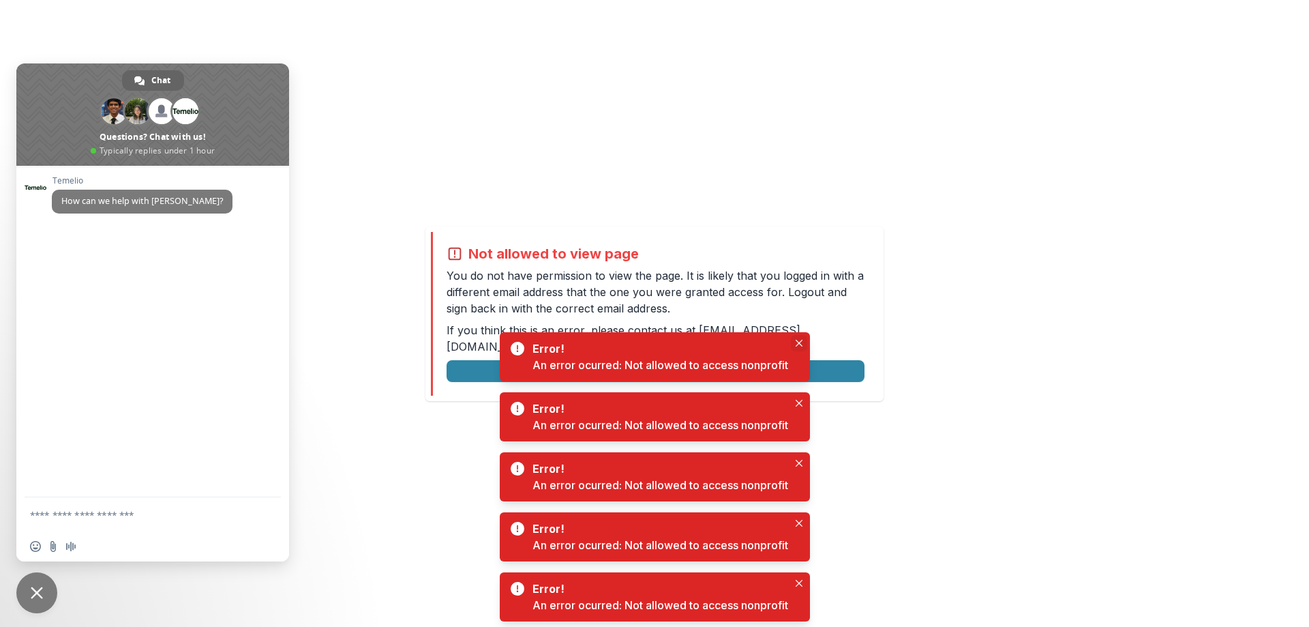
click at [804, 341] on button "Close" at bounding box center [799, 343] width 16 height 16
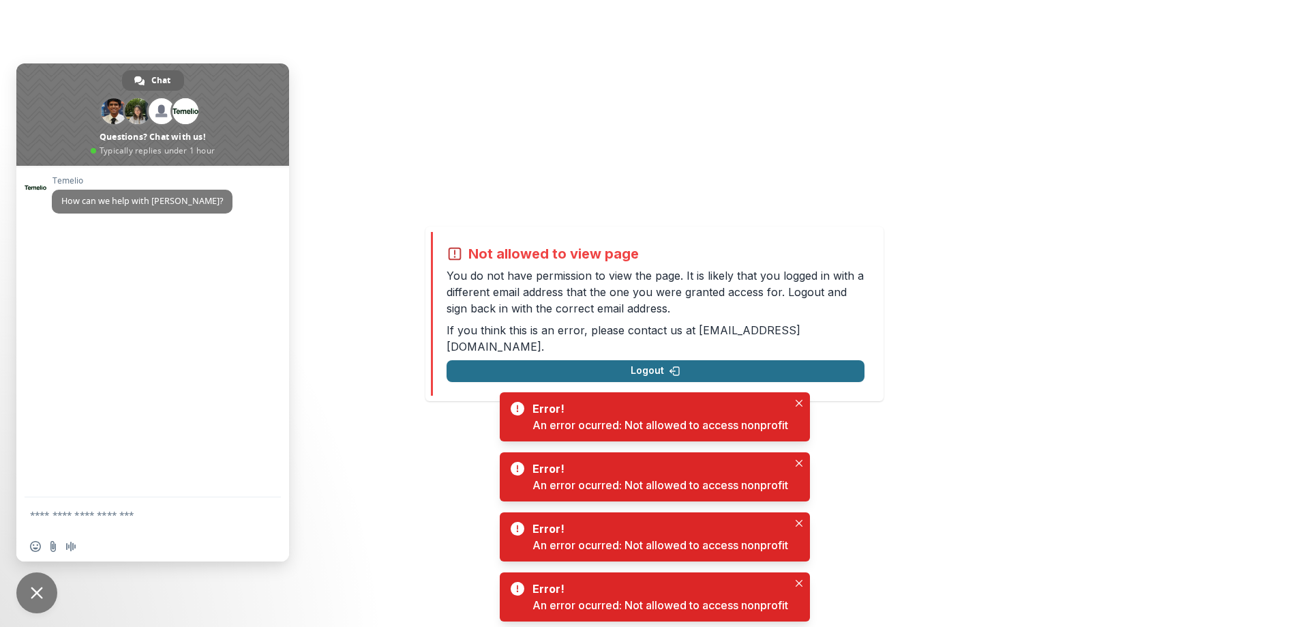
click at [766, 372] on button "Logout" at bounding box center [656, 371] width 418 height 22
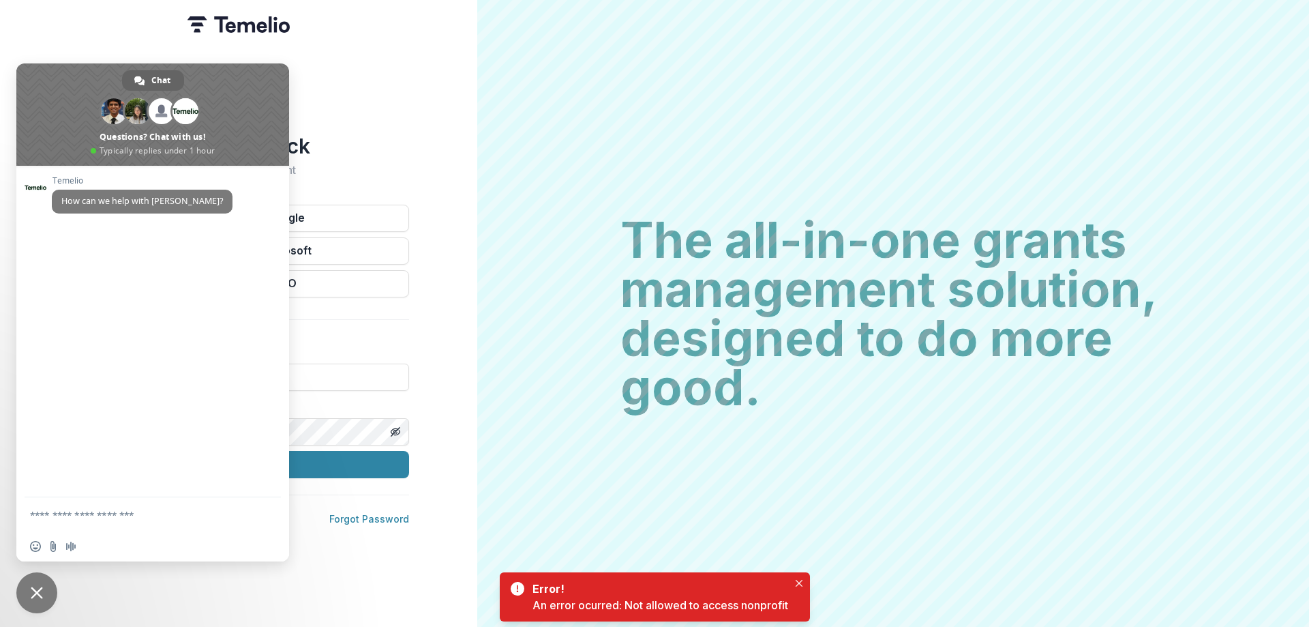
click at [48, 589] on span "Close chat" at bounding box center [36, 592] width 41 height 41
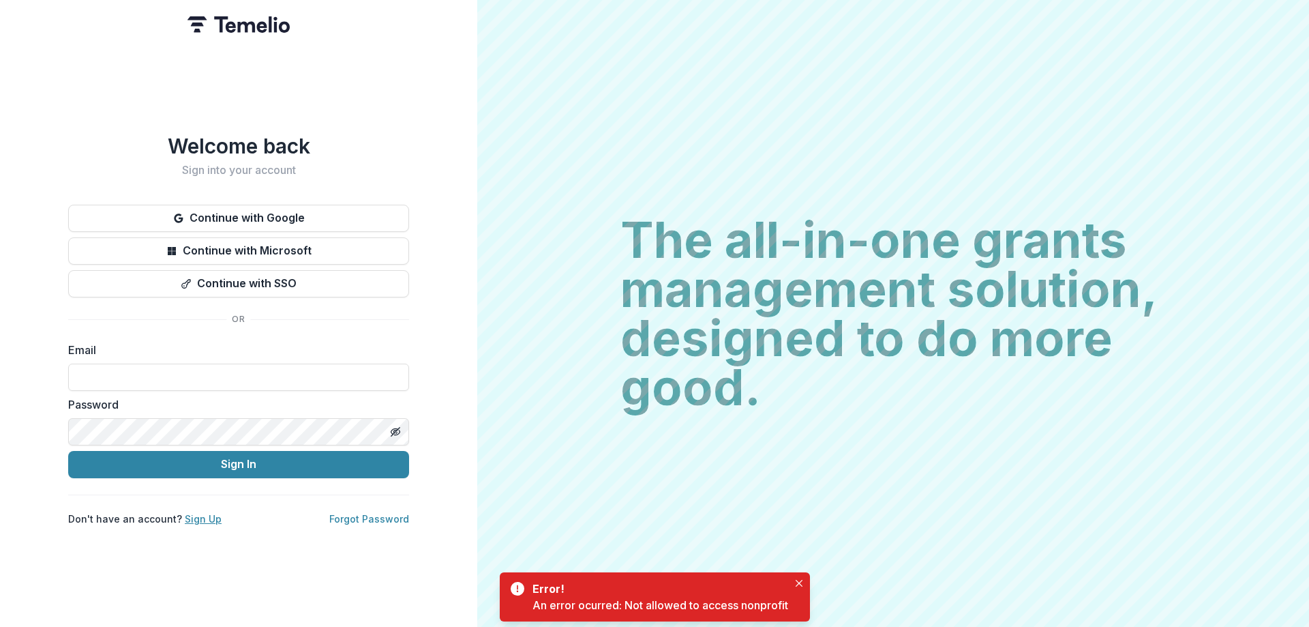
click at [185, 517] on link "Sign Up" at bounding box center [203, 519] width 37 height 12
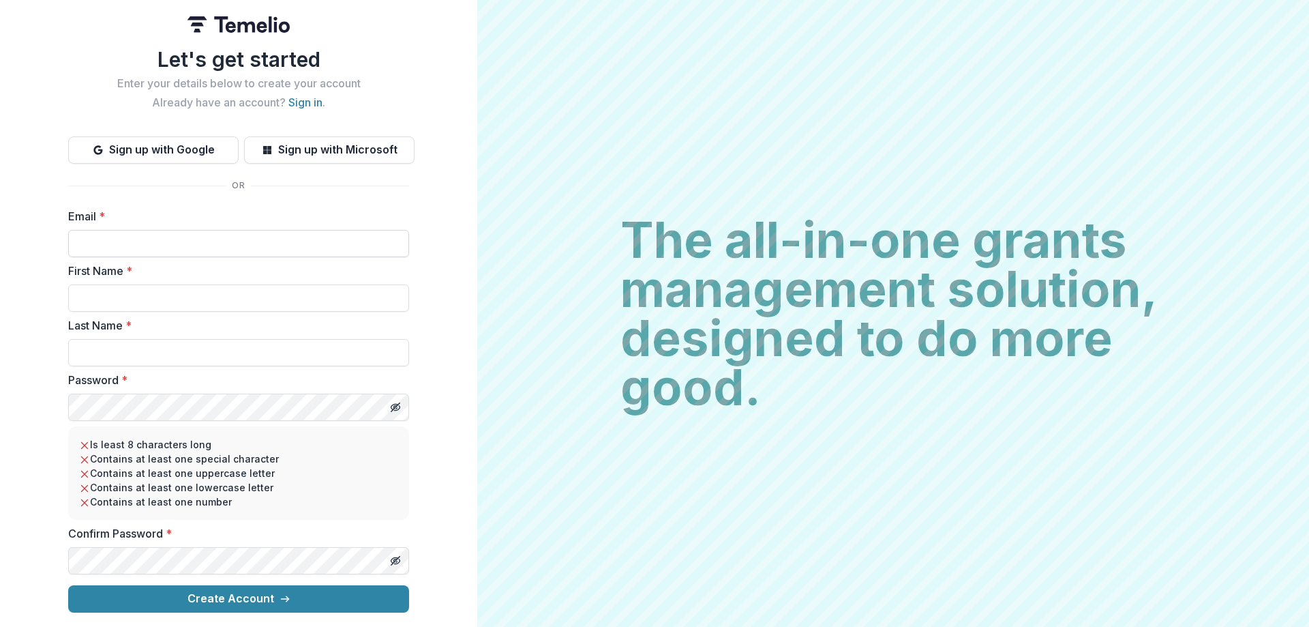
click at [134, 235] on input "Email *" at bounding box center [238, 243] width 341 height 27
type input "**********"
click at [147, 307] on input "First Name *" at bounding box center [238, 297] width 341 height 27
type input "*****"
type input "***"
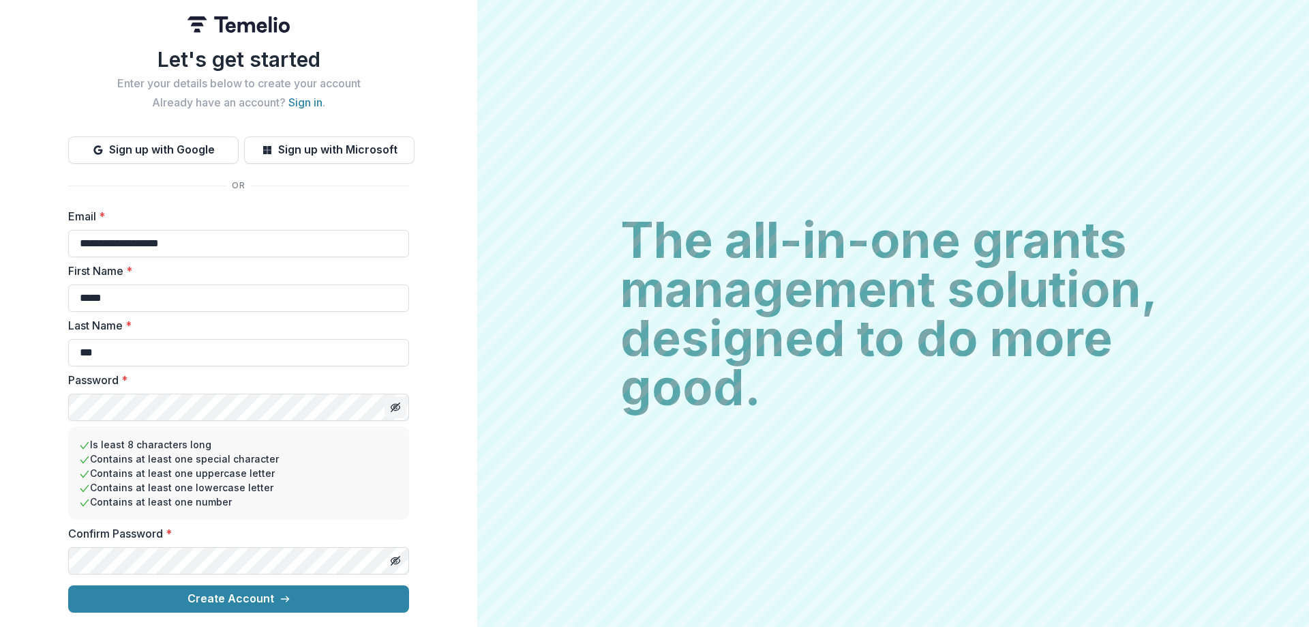
click at [403, 410] on button "Toggle password visibility" at bounding box center [396, 407] width 22 height 22
click at [68, 585] on button "Create Account" at bounding box center [238, 598] width 341 height 27
